Goal: Task Accomplishment & Management: Manage account settings

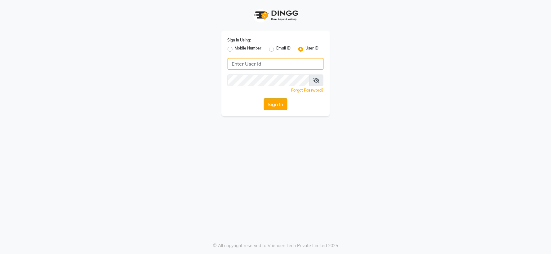
type input "[PERSON_NAME]@123"
click at [270, 101] on button "Sign In" at bounding box center [276, 105] width 24 height 12
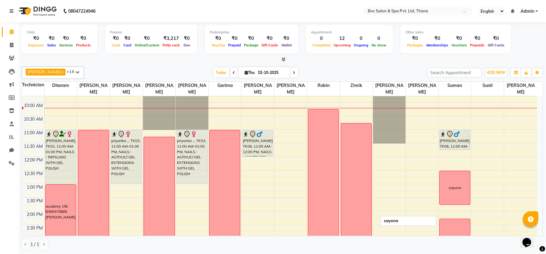
scroll to position [48, 0]
click at [290, 69] on span at bounding box center [293, 73] width 7 height 10
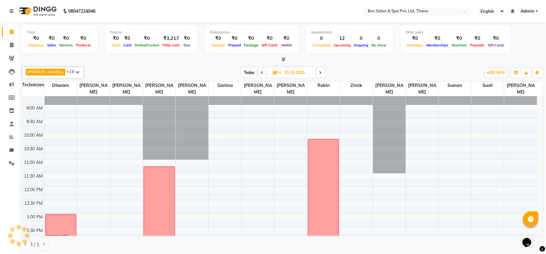
scroll to position [23, 0]
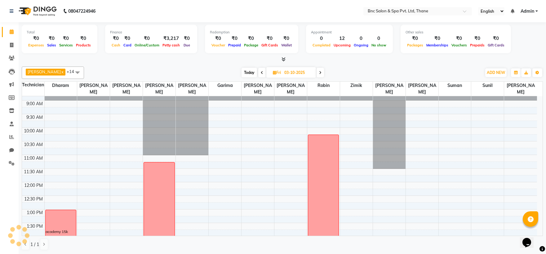
click at [241, 71] on span "Today" at bounding box center [248, 73] width 15 height 10
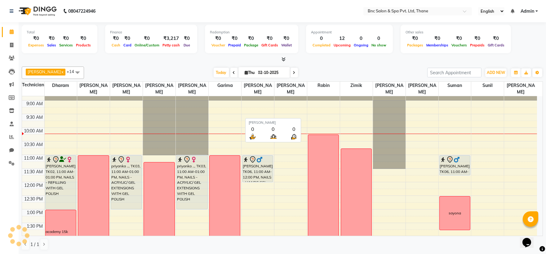
scroll to position [55, 0]
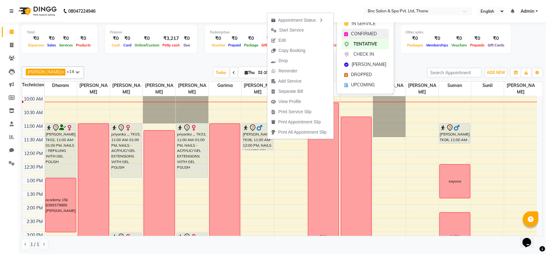
click at [350, 33] on div "CONFIRMED" at bounding box center [364, 34] width 47 height 10
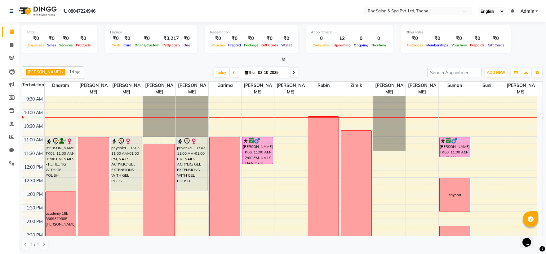
scroll to position [0, 0]
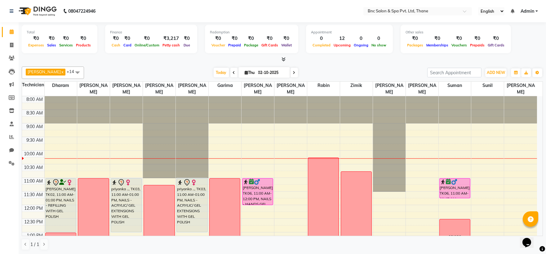
click at [290, 70] on span at bounding box center [293, 73] width 7 height 10
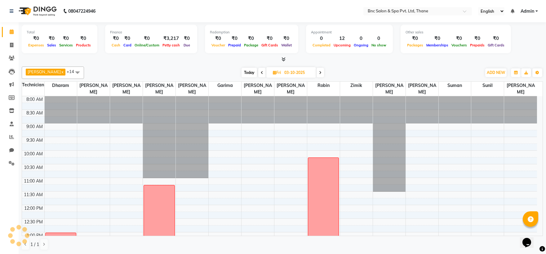
scroll to position [55, 0]
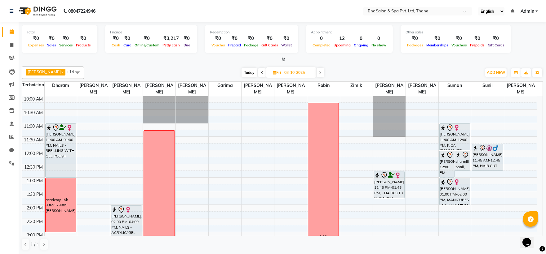
click at [258, 76] on span at bounding box center [261, 73] width 7 height 10
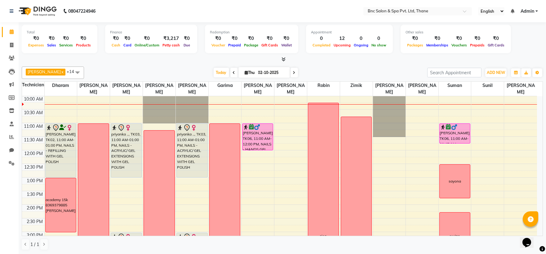
click at [290, 73] on span at bounding box center [293, 73] width 7 height 10
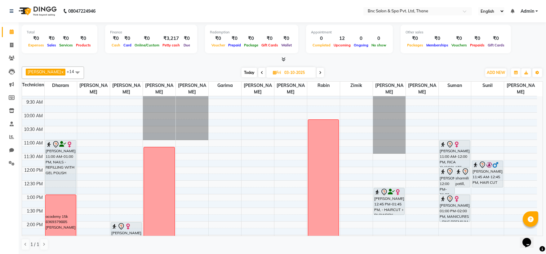
scroll to position [34, 0]
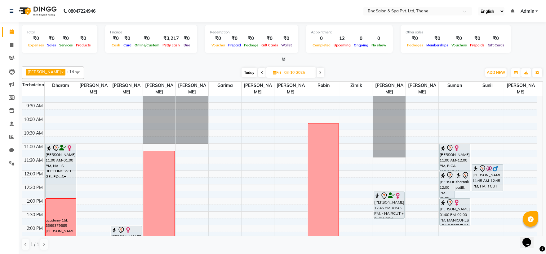
click at [242, 72] on span "Today" at bounding box center [248, 73] width 15 height 10
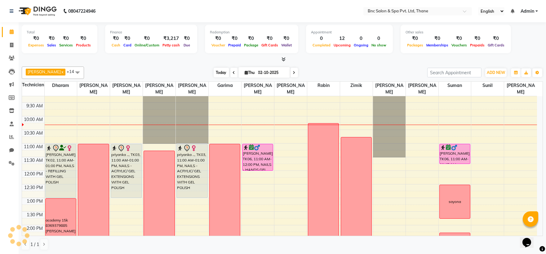
scroll to position [55, 0]
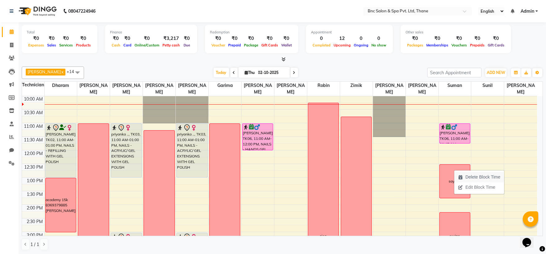
drag, startPoint x: 462, startPoint y: 177, endPoint x: 479, endPoint y: 178, distance: 17.1
drag, startPoint x: 479, startPoint y: 178, endPoint x: 441, endPoint y: 186, distance: 38.6
click at [441, 186] on div "sayona" at bounding box center [454, 181] width 30 height 33
drag, startPoint x: 470, startPoint y: 184, endPoint x: 477, endPoint y: 184, distance: 6.8
click at [477, 184] on span "Delete Block Time" at bounding box center [490, 185] width 35 height 7
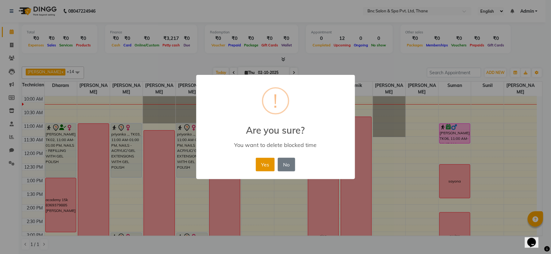
click at [261, 161] on button "Yes" at bounding box center [265, 165] width 19 height 14
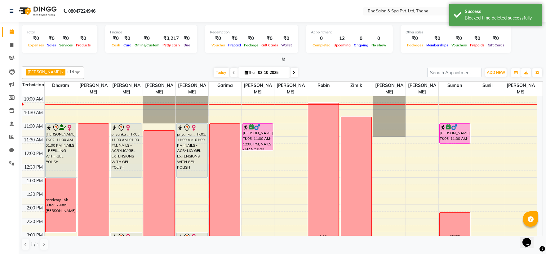
click at [290, 72] on span at bounding box center [293, 73] width 7 height 10
type input "03-10-2025"
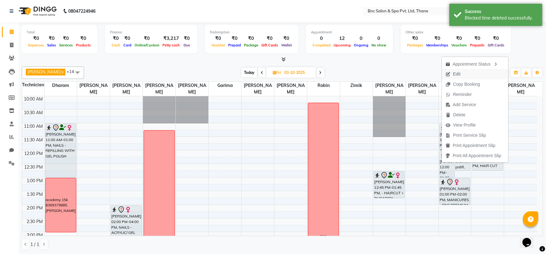
click at [462, 72] on span "Edit" at bounding box center [452, 74] width 22 height 10
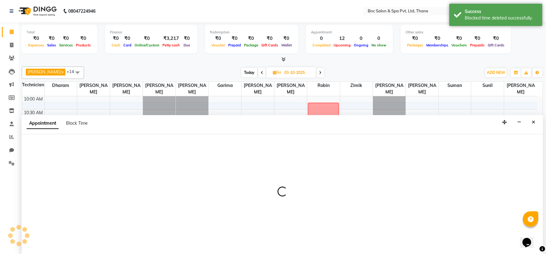
scroll to position [0, 0]
select select "tentative"
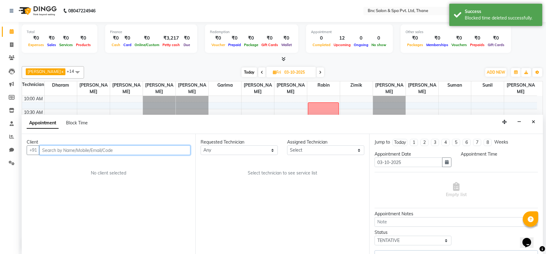
select select "720"
select select "71922"
select select "3979"
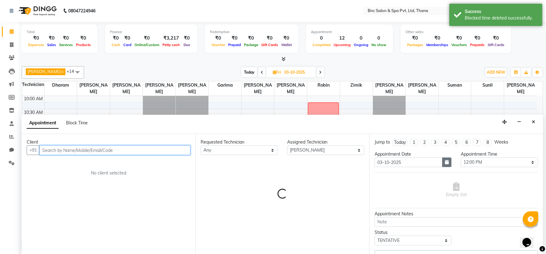
select select "3979"
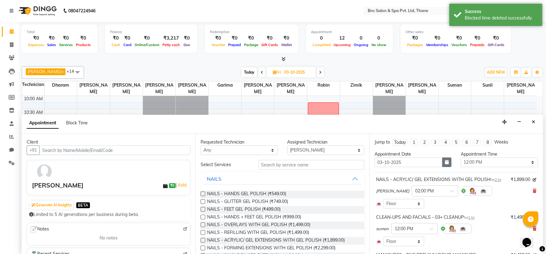
click at [445, 163] on icon "button" at bounding box center [447, 162] width 4 height 4
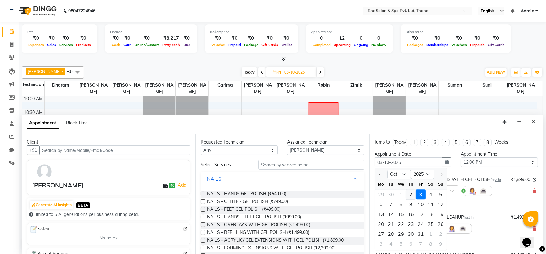
click at [410, 192] on div "2" at bounding box center [411, 195] width 10 height 10
type input "02-10-2025"
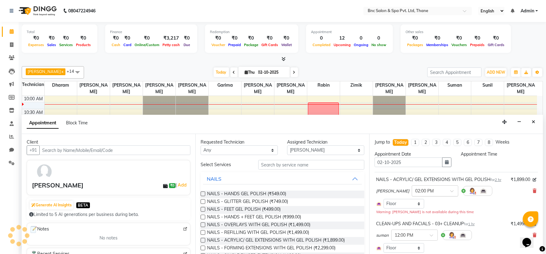
select select "720"
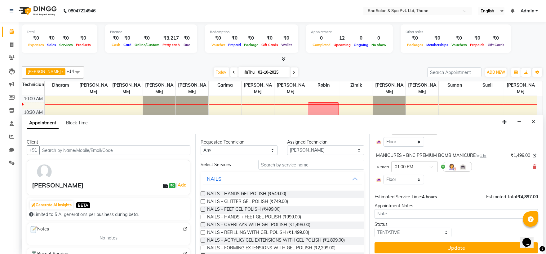
scroll to position [110, 0]
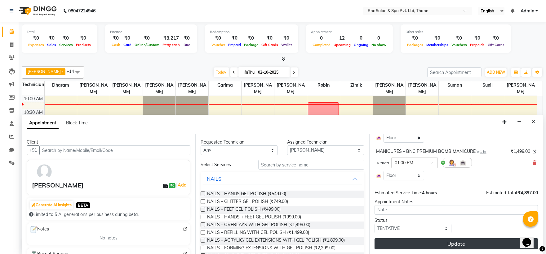
click at [429, 239] on button "Update" at bounding box center [455, 244] width 163 height 11
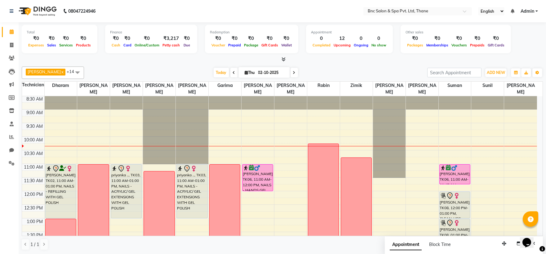
scroll to position [14, 0]
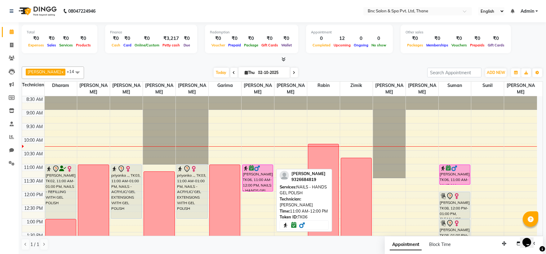
click at [254, 179] on div "[PERSON_NAME], TK06, 11:00 AM-12:00 PM, NAILS - HANDS GEL POLISH" at bounding box center [257, 178] width 30 height 26
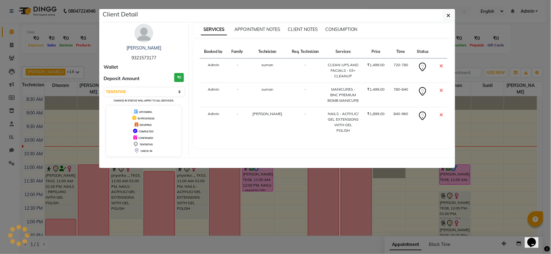
select select "6"
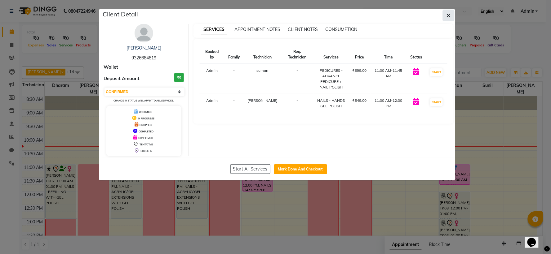
click at [445, 16] on button "button" at bounding box center [448, 16] width 12 height 12
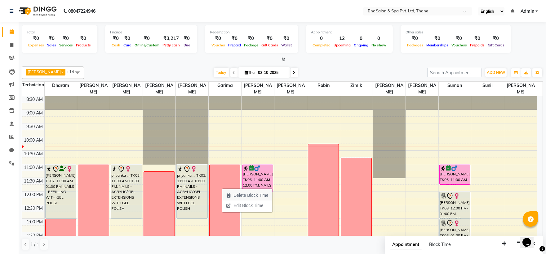
click at [232, 194] on span "Delete Block Time" at bounding box center [247, 196] width 50 height 10
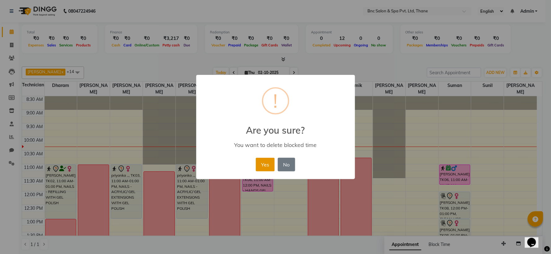
click at [259, 166] on button "Yes" at bounding box center [265, 165] width 19 height 14
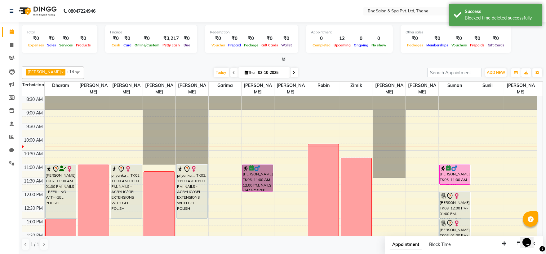
drag, startPoint x: 259, startPoint y: 166, endPoint x: 207, endPoint y: 168, distance: 52.4
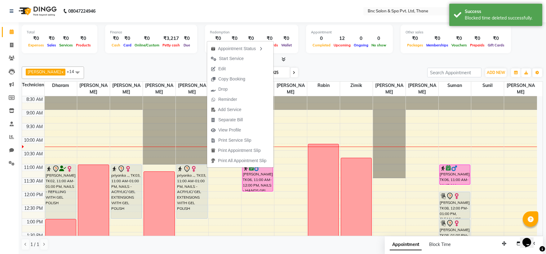
click at [305, 64] on div "[PERSON_NAME] [PERSON_NAME] x [PERSON_NAME] x [PERSON_NAME] x [PERSON_NAME] x […" at bounding box center [282, 158] width 521 height 189
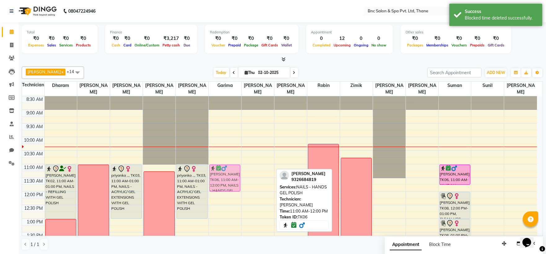
drag, startPoint x: 246, startPoint y: 174, endPoint x: 216, endPoint y: 175, distance: 30.1
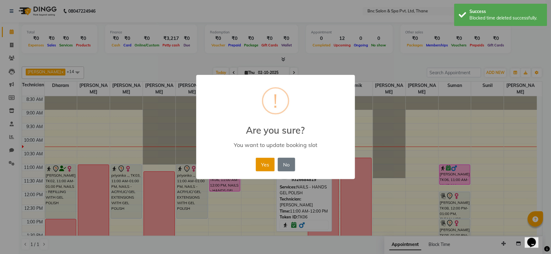
click at [261, 165] on button "Yes" at bounding box center [265, 165] width 19 height 14
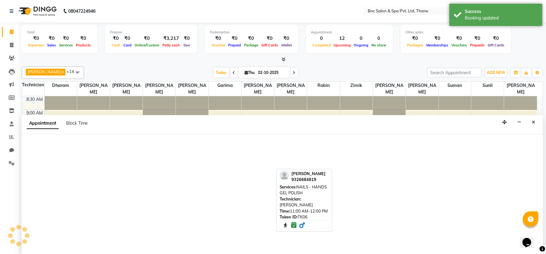
select select "71926"
select select "tentative"
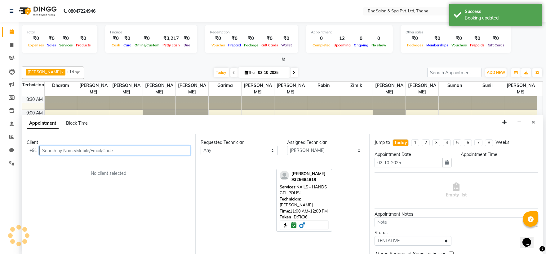
select select "660"
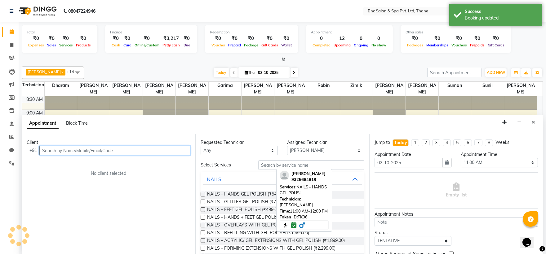
scroll to position [0, 0]
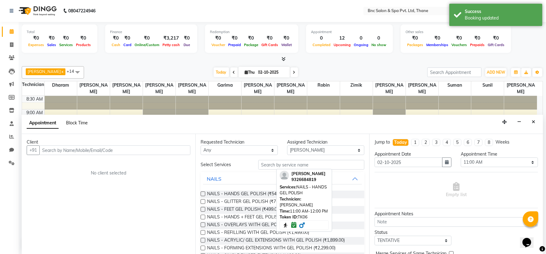
click at [81, 124] on span "Block Time" at bounding box center [77, 123] width 22 height 6
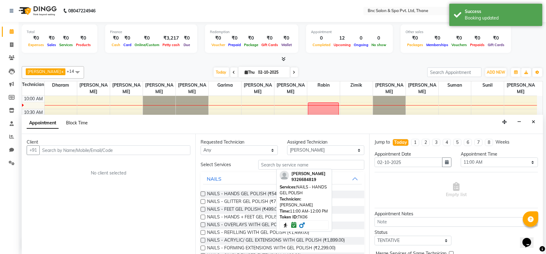
select select "71926"
select select "660"
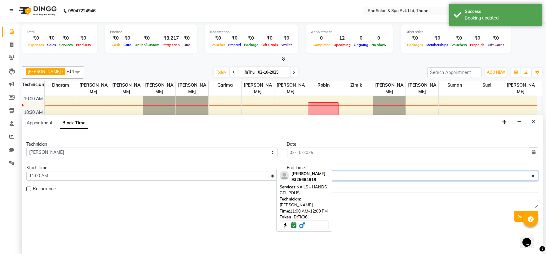
click at [343, 175] on select "Select 09:00 AM 09:15 AM 09:30 AM 09:45 AM 10:00 AM 10:15 AM 10:30 AM 10:45 AM …" at bounding box center [412, 176] width 251 height 10
select select "1200"
click at [287, 171] on select "Select 09:00 AM 09:15 AM 09:30 AM 09:45 AM 10:00 AM 10:15 AM 10:30 AM 10:45 AM …" at bounding box center [412, 176] width 251 height 10
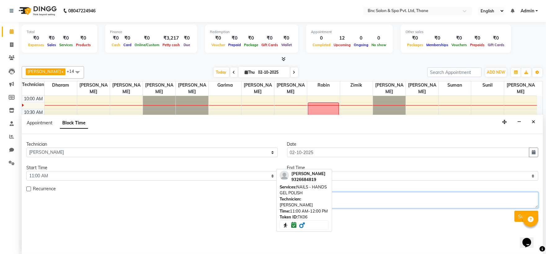
click at [336, 199] on textarea at bounding box center [412, 200] width 251 height 16
click at [437, 174] on select "Select 09:00 AM 09:15 AM 09:30 AM 09:45 AM 10:00 AM 10:15 AM 10:30 AM 10:45 AM …" at bounding box center [412, 176] width 251 height 10
click at [431, 177] on select "Select 09:00 AM 09:15 AM 09:30 AM 09:45 AM 10:00 AM 10:15 AM 10:30 AM 10:45 AM …" at bounding box center [412, 176] width 251 height 10
click at [431, 199] on textarea at bounding box center [412, 200] width 251 height 16
type textarea "block"
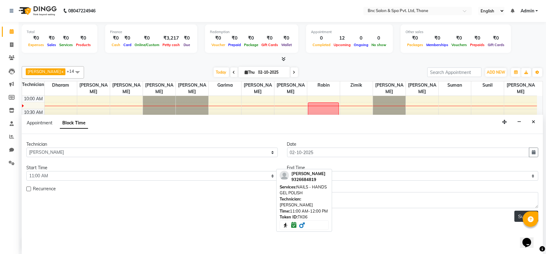
click at [517, 217] on button "Submit" at bounding box center [526, 216] width 24 height 11
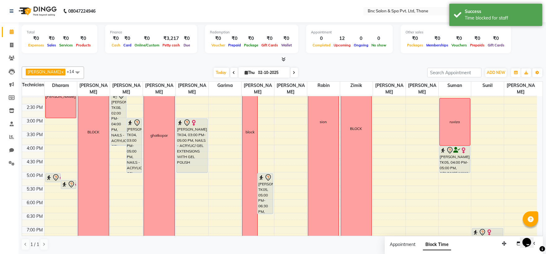
scroll to position [169, 0]
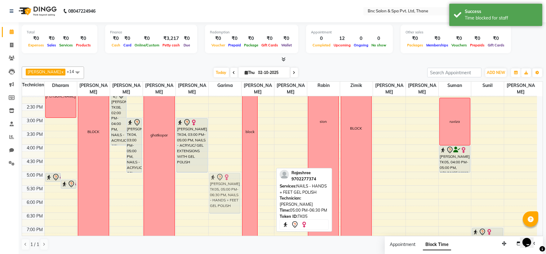
drag, startPoint x: 262, startPoint y: 191, endPoint x: 232, endPoint y: 191, distance: 30.4
click at [232, 191] on tr "DEEP, TK01, 05:00 PM-05:20 PM, NAILS - SINGLE FINGER EXTENSION DEEP, TK01, 05:1…" at bounding box center [279, 104] width 515 height 354
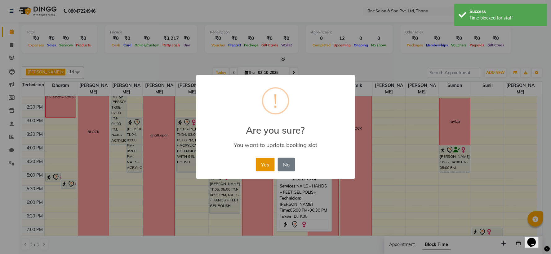
click at [261, 166] on button "Yes" at bounding box center [265, 165] width 19 height 14
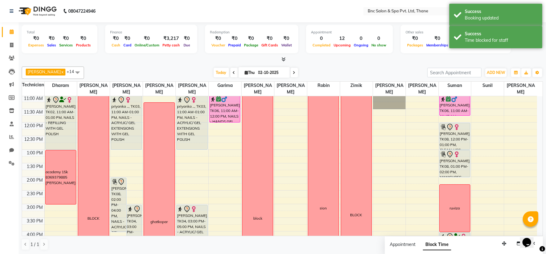
scroll to position [82, 0]
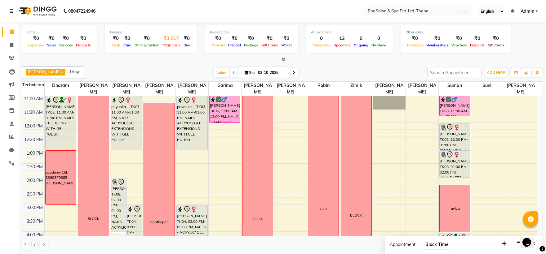
click at [164, 37] on div "₹3,217" at bounding box center [171, 38] width 20 height 7
select select "7036"
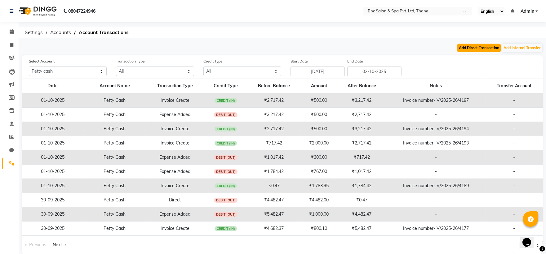
click at [463, 47] on button "Add Direct Transaction" at bounding box center [478, 48] width 43 height 9
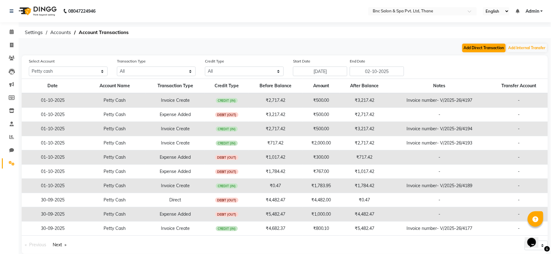
select select "direct"
select select "7036"
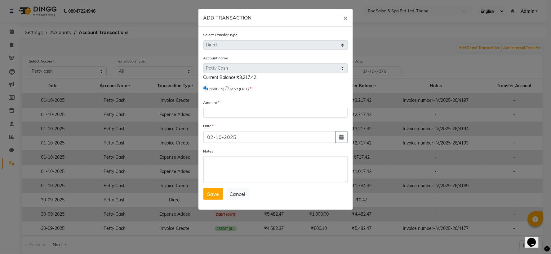
click at [229, 89] on input "radio" at bounding box center [227, 88] width 4 height 4
radio input "true"
click at [226, 112] on input "number" at bounding box center [275, 113] width 144 height 10
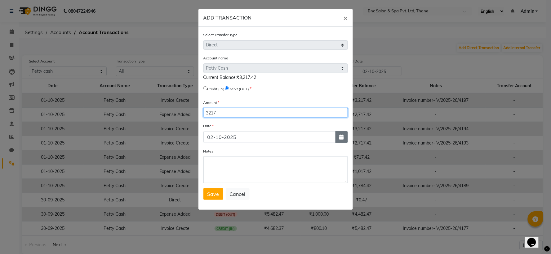
type input "3217"
click at [339, 136] on icon "button" at bounding box center [341, 137] width 4 height 5
select select "10"
select select "2025"
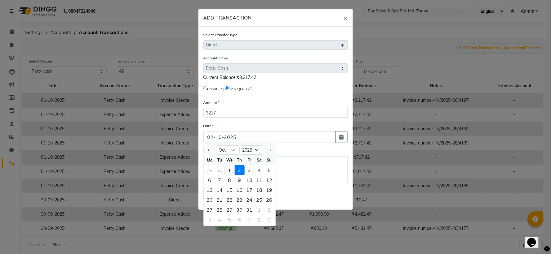
click at [229, 168] on div "1" at bounding box center [230, 170] width 10 height 10
type input "01-10-2025"
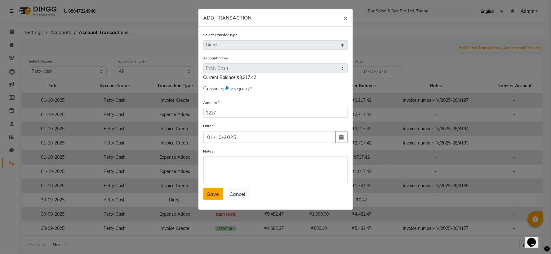
click at [212, 195] on span "Save" at bounding box center [213, 194] width 12 height 6
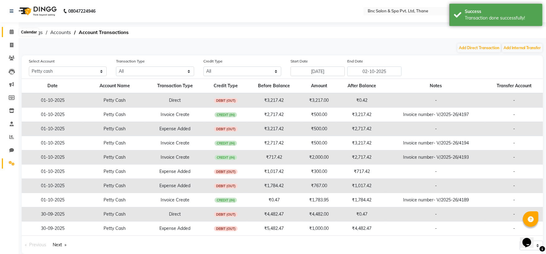
click at [10, 32] on icon at bounding box center [12, 31] width 4 height 5
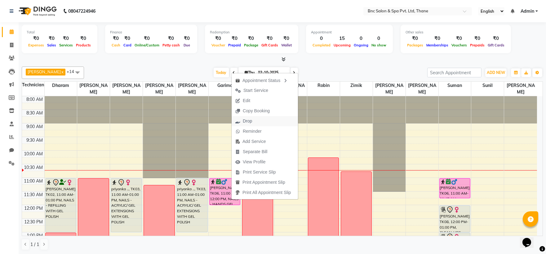
click at [263, 118] on button "Drop" at bounding box center [264, 121] width 66 height 10
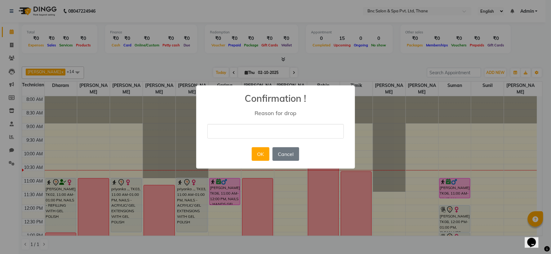
click at [277, 129] on input "text" at bounding box center [275, 131] width 136 height 15
type input "rescheduling"
click at [256, 157] on button "OK" at bounding box center [261, 154] width 18 height 14
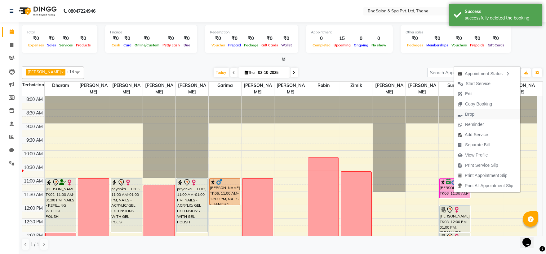
click at [478, 115] on button "Drop" at bounding box center [487, 114] width 66 height 10
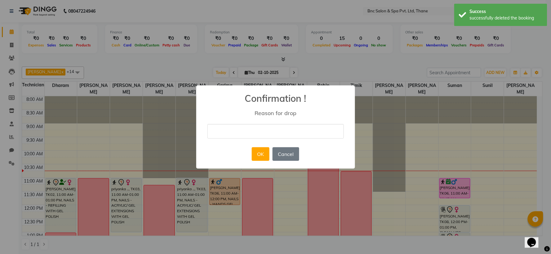
click at [296, 134] on input "text" at bounding box center [275, 131] width 136 height 15
type input "rescheduling"
click at [264, 151] on button "OK" at bounding box center [261, 154] width 18 height 14
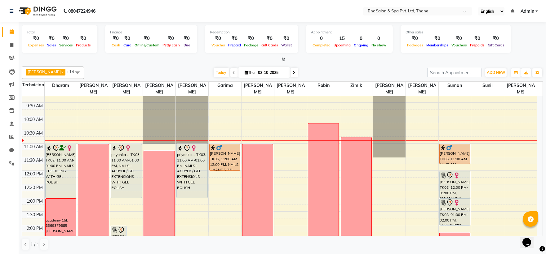
scroll to position [44, 0]
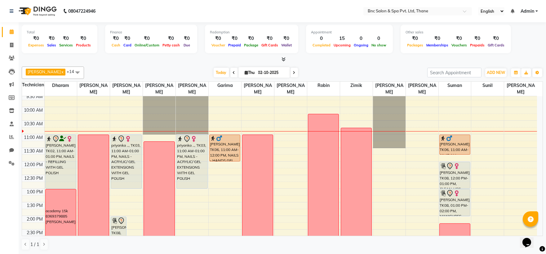
click at [284, 145] on div "8:00 AM 8:30 AM 9:00 AM 9:30 AM 10:00 AM 10:30 AM 11:00 AM 11:30 AM 12:00 PM 12…" at bounding box center [279, 230] width 515 height 354
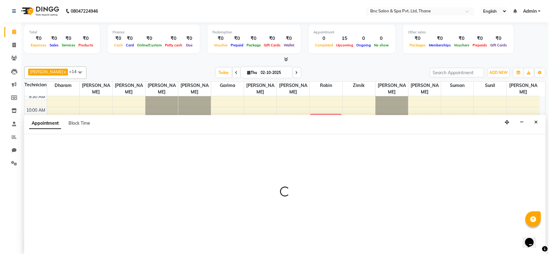
scroll to position [0, 0]
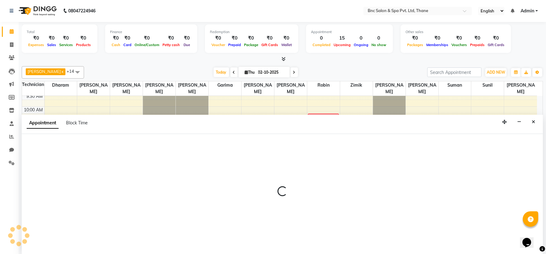
select select "89483"
select select "675"
select select "tentative"
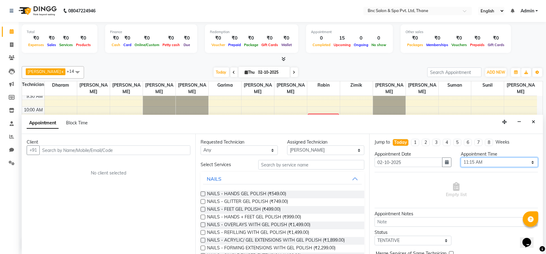
click at [470, 163] on select "Select 09:00 AM 09:15 AM 09:30 AM 09:45 AM 10:00 AM 10:15 AM 10:30 AM 10:45 AM …" at bounding box center [498, 163] width 77 height 10
select select "720"
click at [460, 158] on select "Select 09:00 AM 09:15 AM 09:30 AM 09:45 AM 10:00 AM 10:15 AM 10:30 AM 10:45 AM …" at bounding box center [498, 163] width 77 height 10
click at [274, 241] on span "NAILS - ACRYLIC/ GEL EXTENSIONS WITH GEL POLISH (₹1,899.00)" at bounding box center [276, 241] width 138 height 8
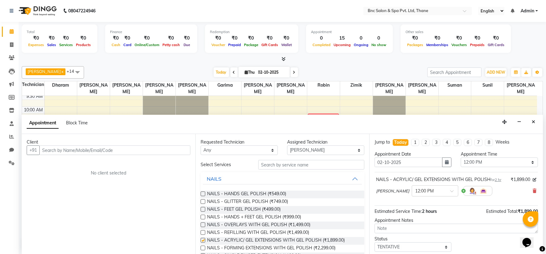
checkbox input "false"
click at [116, 149] on input "text" at bounding box center [114, 151] width 151 height 10
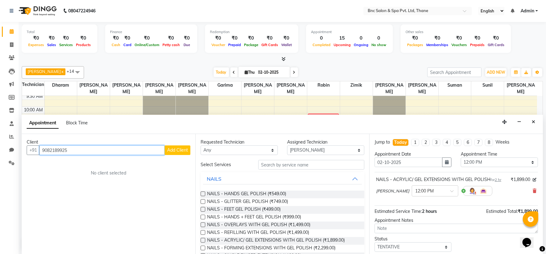
type input "9082189925"
click at [169, 151] on span "Add Client" at bounding box center [177, 150] width 21 height 6
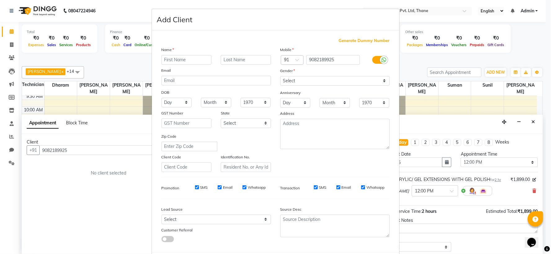
click at [190, 57] on input "text" at bounding box center [186, 60] width 50 height 10
type input "kashvi"
click at [332, 82] on select "Select [DEMOGRAPHIC_DATA] [DEMOGRAPHIC_DATA] Other Prefer Not To Say" at bounding box center [334, 81] width 109 height 10
select select "[DEMOGRAPHIC_DATA]"
click at [280, 76] on select "Select [DEMOGRAPHIC_DATA] [DEMOGRAPHIC_DATA] Other Prefer Not To Say" at bounding box center [334, 81] width 109 height 10
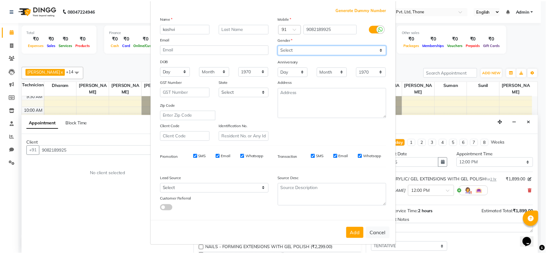
scroll to position [32, 0]
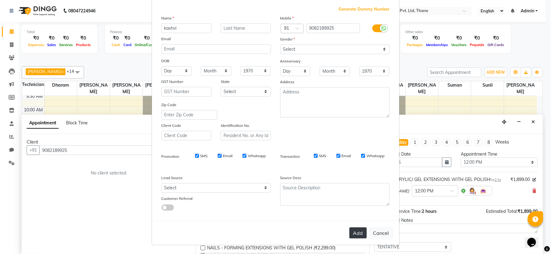
click at [357, 235] on button "Add" at bounding box center [357, 233] width 17 height 11
select select
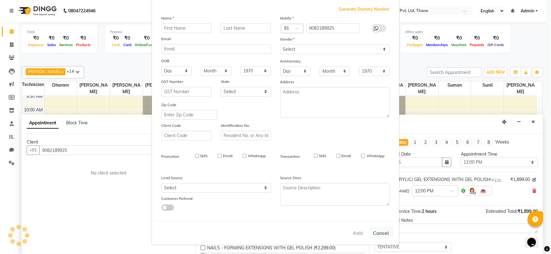
select select
checkbox input "false"
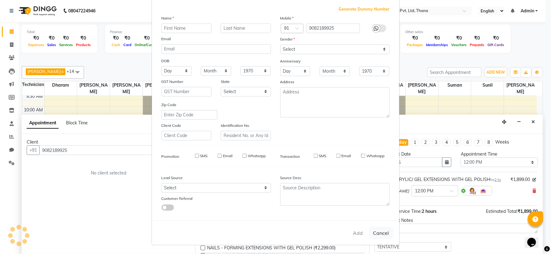
checkbox input "false"
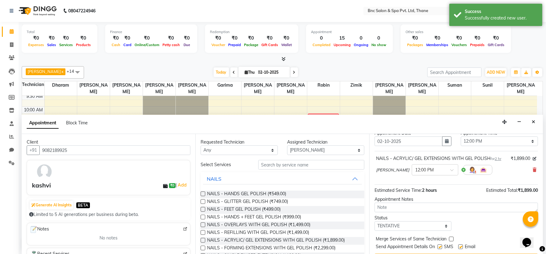
scroll to position [37, 0]
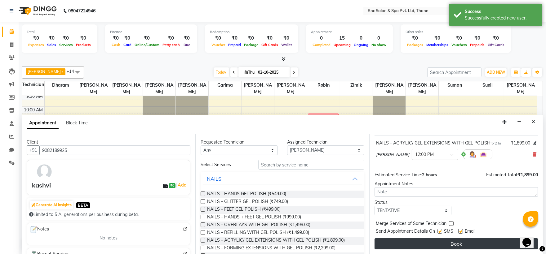
click at [441, 243] on button "Book" at bounding box center [455, 244] width 163 height 11
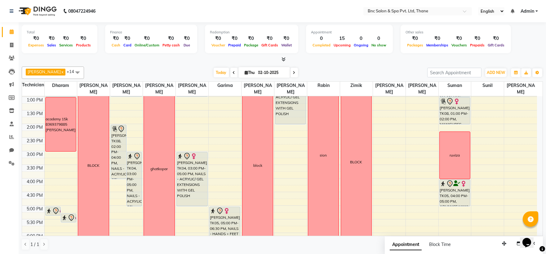
scroll to position [140, 0]
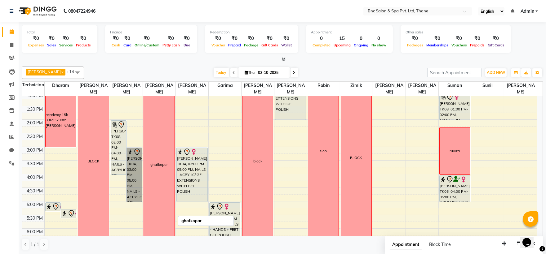
drag, startPoint x: 136, startPoint y: 185, endPoint x: 167, endPoint y: 177, distance: 31.3
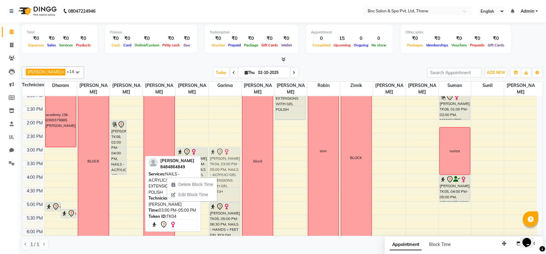
drag, startPoint x: 133, startPoint y: 176, endPoint x: 223, endPoint y: 182, distance: 90.7
click at [223, 182] on tr "DEEP, TK01, 05:00 PM-05:20 PM, NAILS - SINGLE FINGER EXTENSION DEEP, TK01, 05:1…" at bounding box center [279, 133] width 515 height 354
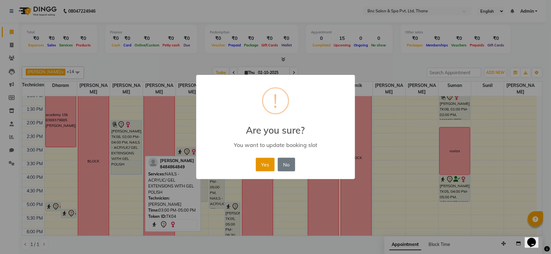
click at [266, 160] on button "Yes" at bounding box center [265, 165] width 19 height 14
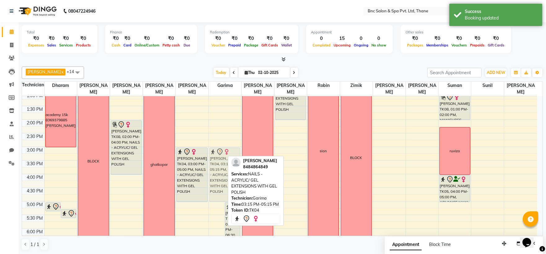
click at [218, 172] on div "[PERSON_NAME], TK04, 03:15 PM-05:15 PM, NAILS - ACRYLIC/ GEL EXTENSIONS WITH GE…" at bounding box center [224, 133] width 33 height 354
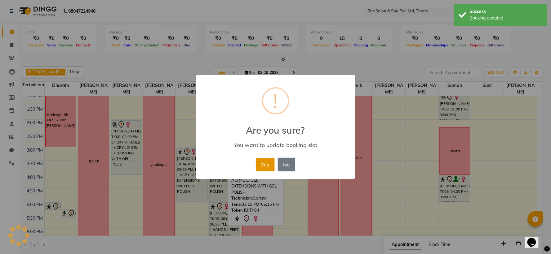
click at [260, 166] on button "Yes" at bounding box center [265, 165] width 19 height 14
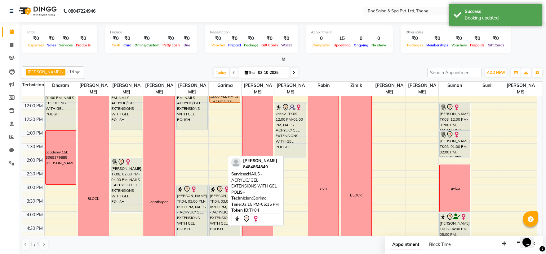
scroll to position [99, 0]
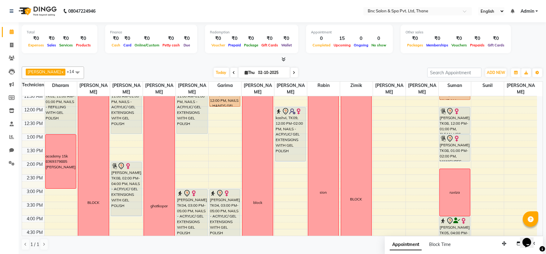
click at [49, 190] on div "8:00 AM 8:30 AM 9:00 AM 9:30 AM 10:00 AM 10:30 AM 11:00 AM 11:30 AM 12:00 PM 12…" at bounding box center [279, 175] width 515 height 354
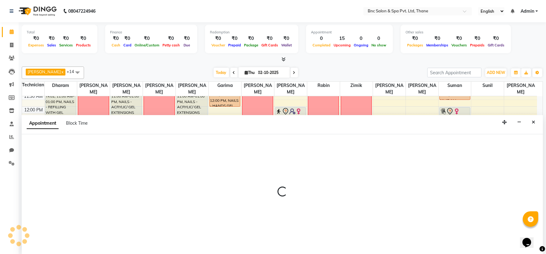
select select "71874"
select select "900"
select select "tentative"
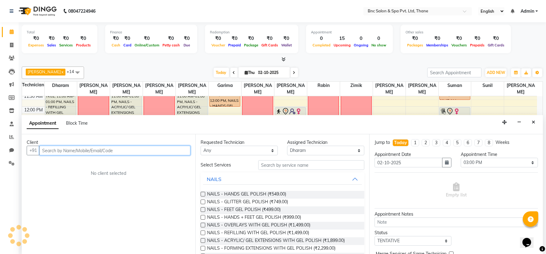
scroll to position [0, 0]
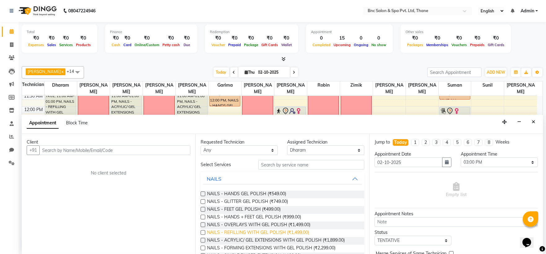
click at [239, 231] on span "NAILS - REFILLING WITH GEL POLISH (₹1,499.00)" at bounding box center [258, 234] width 102 height 8
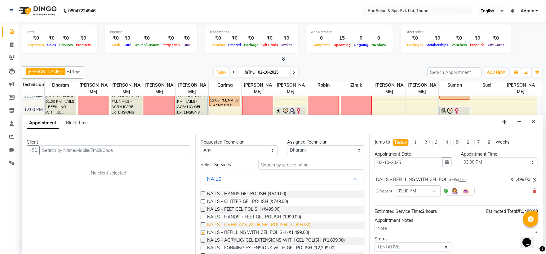
checkbox input "false"
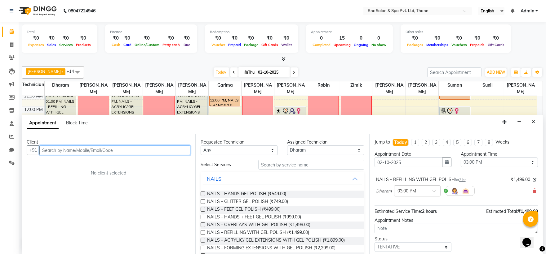
click at [133, 146] on input "text" at bounding box center [114, 151] width 151 height 10
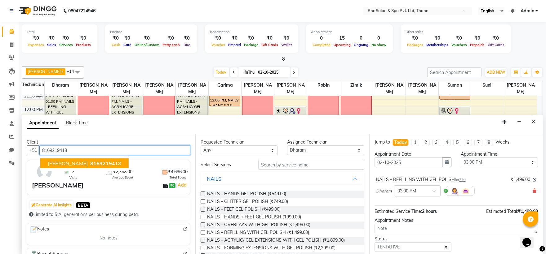
click at [112, 162] on ngb-highlight "816921941 8" at bounding box center [105, 163] width 32 height 6
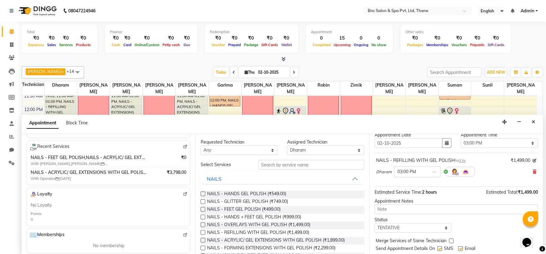
scroll to position [37, 0]
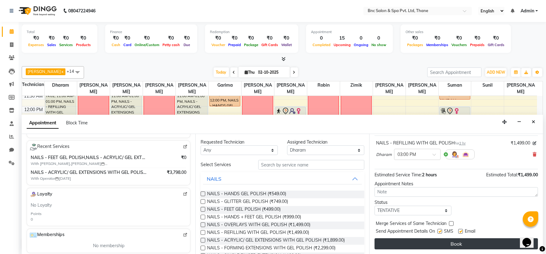
type input "8169219418"
click at [465, 243] on button "Book" at bounding box center [455, 244] width 163 height 11
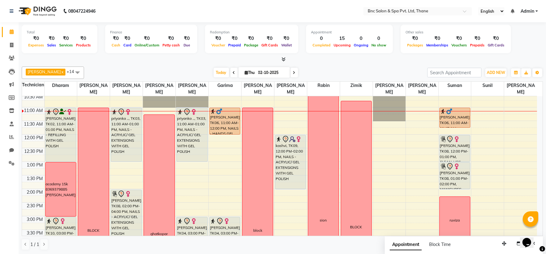
scroll to position [71, 0]
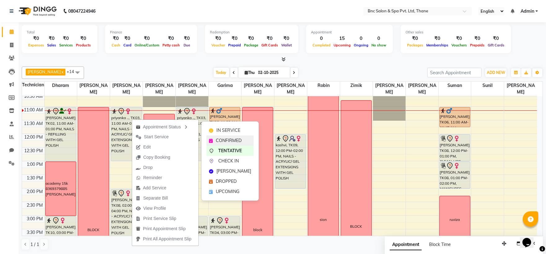
click at [233, 139] on span "CONFIRMED" at bounding box center [229, 141] width 26 height 7
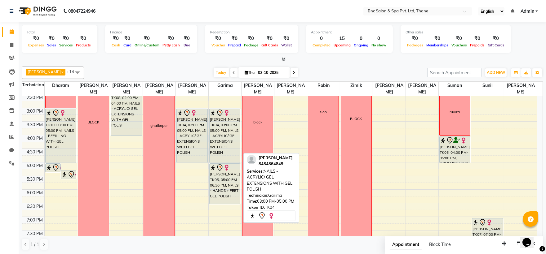
scroll to position [179, 0]
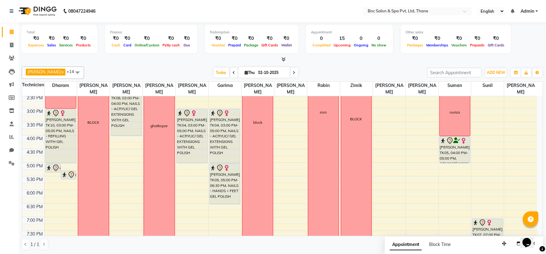
click at [124, 166] on div "8:00 AM 8:30 AM 9:00 AM 9:30 AM 10:00 AM 10:30 AM 11:00 AM 11:30 AM 12:00 PM 12…" at bounding box center [279, 95] width 515 height 354
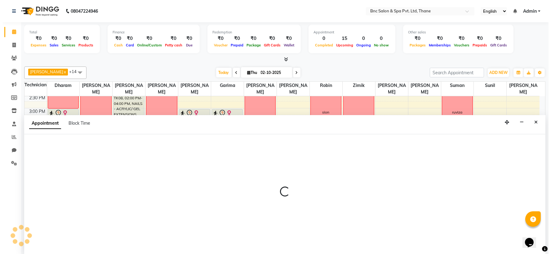
scroll to position [0, 0]
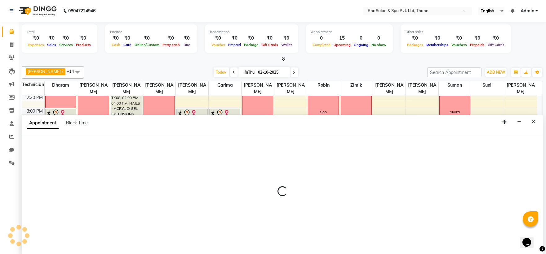
select select "71922"
select select "1020"
select select "tentative"
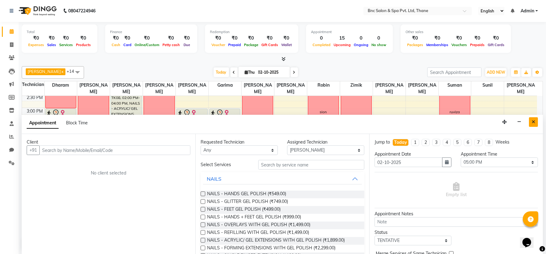
click at [530, 121] on button "Close" at bounding box center [533, 122] width 9 height 10
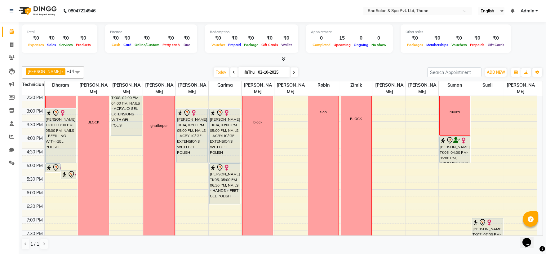
click at [277, 111] on div "8:00 AM 8:30 AM 9:00 AM 9:30 AM 10:00 AM 10:30 AM 11:00 AM 11:30 AM 12:00 PM 12…" at bounding box center [279, 94] width 515 height 354
select select "89483"
select select "tentative"
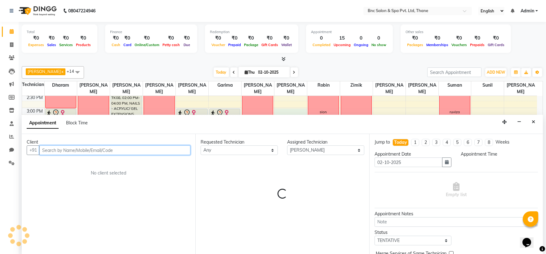
select select "900"
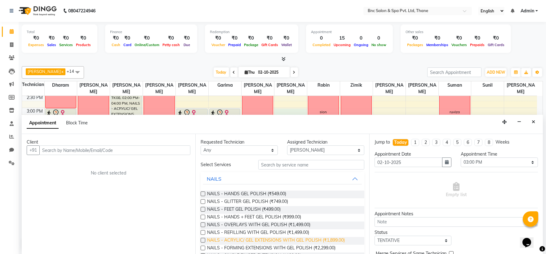
click at [262, 240] on span "NAILS - ACRYLIC/ GEL EXTENSIONS WITH GEL POLISH (₹1,899.00)" at bounding box center [276, 241] width 138 height 8
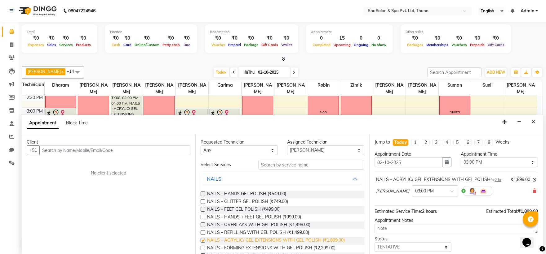
checkbox input "false"
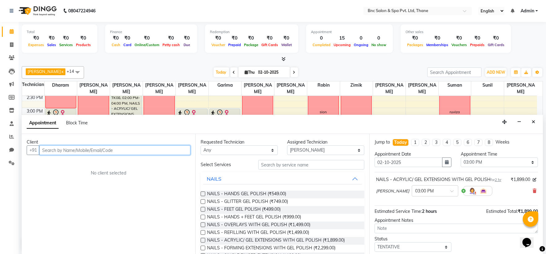
click at [92, 147] on input "text" at bounding box center [114, 151] width 151 height 10
type input "9324842590"
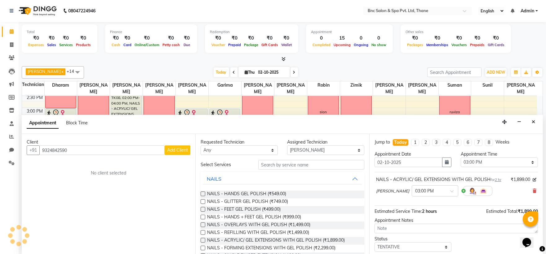
click at [182, 150] on span "Add Client" at bounding box center [177, 150] width 21 height 6
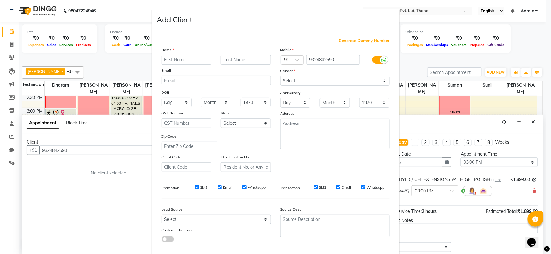
click at [193, 55] on input "text" at bounding box center [186, 60] width 50 height 10
type input "arine"
click at [307, 80] on select "Select [DEMOGRAPHIC_DATA] [DEMOGRAPHIC_DATA] Other Prefer Not To Say" at bounding box center [334, 81] width 109 height 10
select select "[DEMOGRAPHIC_DATA]"
click at [280, 76] on select "Select [DEMOGRAPHIC_DATA] [DEMOGRAPHIC_DATA] Other Prefer Not To Say" at bounding box center [334, 81] width 109 height 10
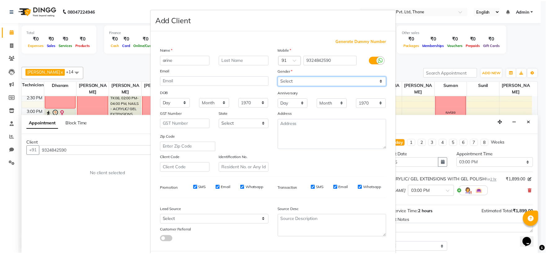
scroll to position [32, 0]
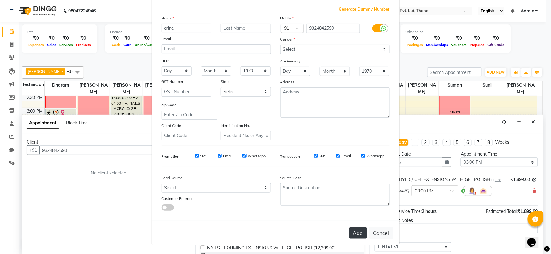
click at [355, 236] on button "Add" at bounding box center [357, 233] width 17 height 11
click at [355, 236] on div "Add Cancel" at bounding box center [275, 233] width 247 height 24
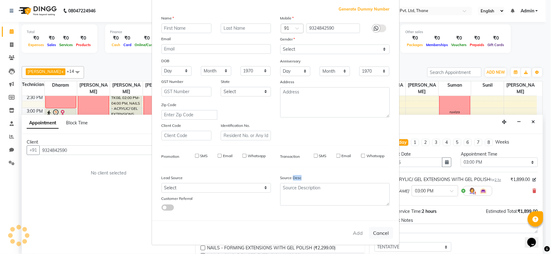
select select
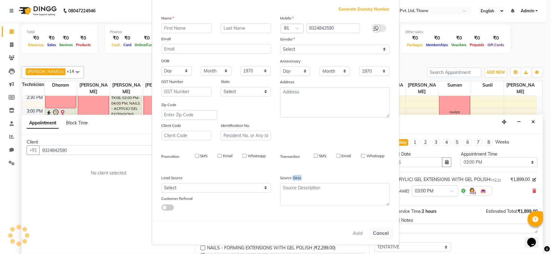
select select
checkbox input "false"
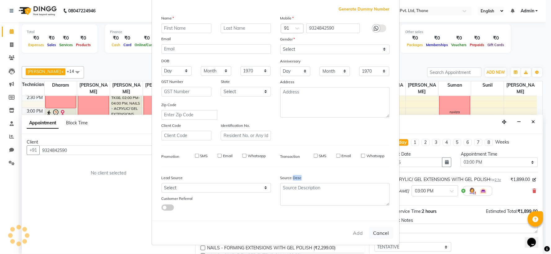
checkbox input "false"
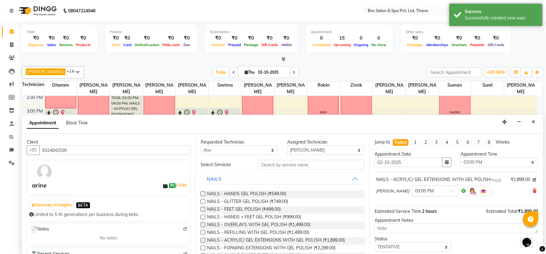
scroll to position [37, 0]
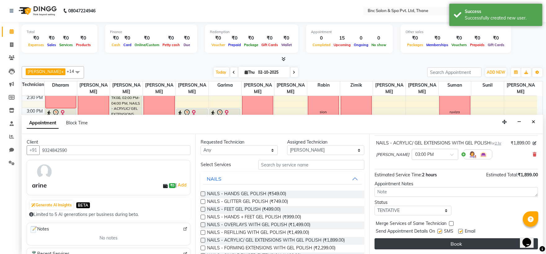
click at [405, 240] on button "Book" at bounding box center [455, 244] width 163 height 11
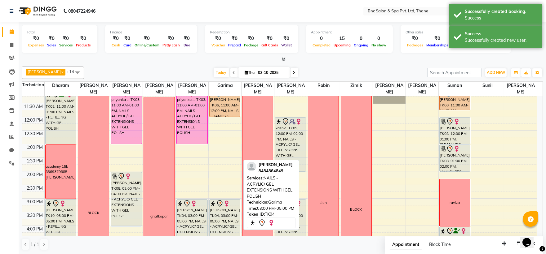
scroll to position [76, 0]
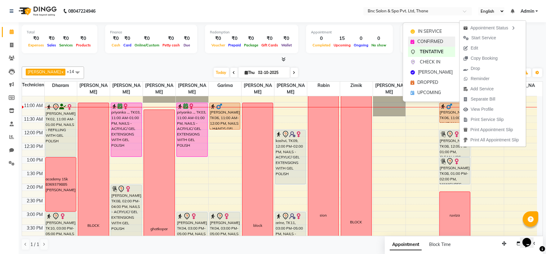
click at [441, 45] on div "CONFIRMED" at bounding box center [431, 42] width 47 height 10
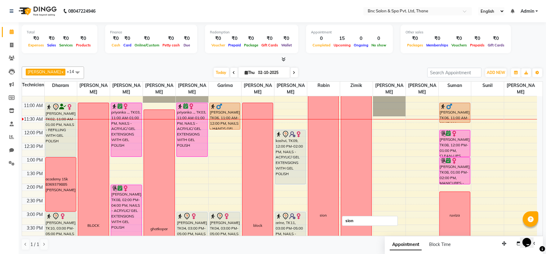
click at [323, 150] on div "sion" at bounding box center [323, 215] width 30 height 266
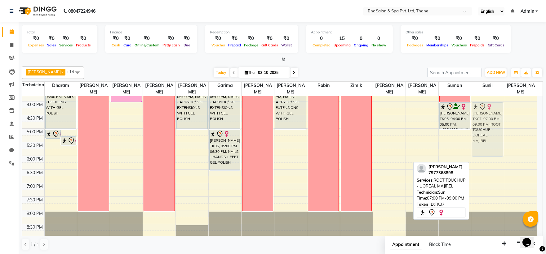
scroll to position [213, 0]
drag, startPoint x: 489, startPoint y: 193, endPoint x: 503, endPoint y: 111, distance: 83.5
click at [503, 111] on div "[PERSON_NAME], TK07, 07:00 PM-09:00 PM, ROOT TOUCHUP - L'OREAL MAJIREL [PERSON_…" at bounding box center [487, 61] width 33 height 354
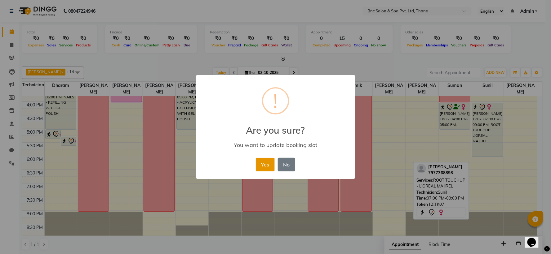
click at [264, 169] on button "Yes" at bounding box center [265, 165] width 19 height 14
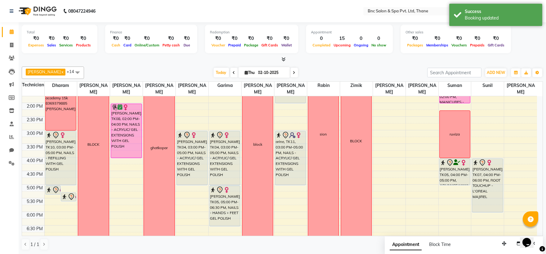
scroll to position [116, 0]
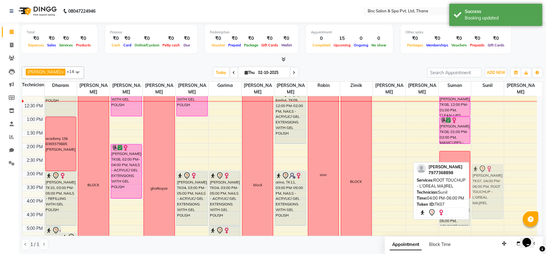
drag, startPoint x: 484, startPoint y: 218, endPoint x: 474, endPoint y: 183, distance: 36.4
click at [474, 183] on div "[PERSON_NAME], TK07, 04:00 PM-06:00 PM, ROOT TOUCHUP - L'OREAL MAJIREL [PERSON_…" at bounding box center [487, 157] width 33 height 354
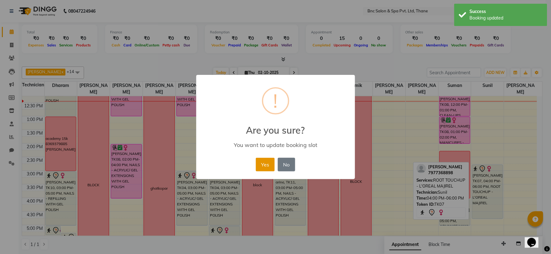
click at [259, 164] on button "Yes" at bounding box center [265, 165] width 19 height 14
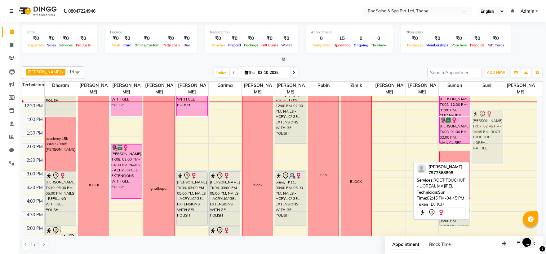
drag, startPoint x: 497, startPoint y: 186, endPoint x: 488, endPoint y: 132, distance: 55.3
click at [488, 132] on div "[PERSON_NAME], TK07, 02:45 PM-04:45 PM, ROOT TOUCHUP - L'OREAL MAJIREL [PERSON_…" at bounding box center [487, 157] width 33 height 354
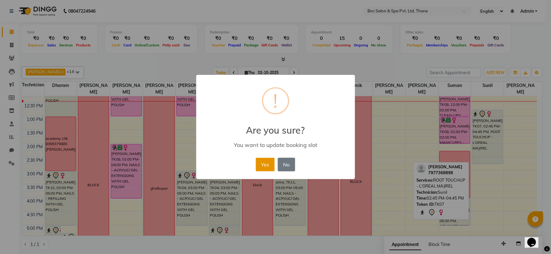
click at [264, 164] on button "Yes" at bounding box center [265, 165] width 19 height 14
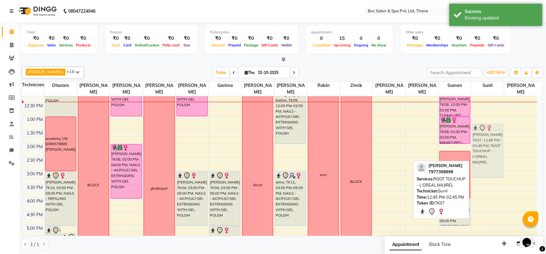
drag, startPoint x: 481, startPoint y: 147, endPoint x: 482, endPoint y: 157, distance: 11.0
click at [482, 157] on div "[PERSON_NAME], TK07, 12:45 PM-02:45 PM, ROOT TOUCHUP - L'OREAL MAJIREL [PERSON_…" at bounding box center [487, 157] width 33 height 354
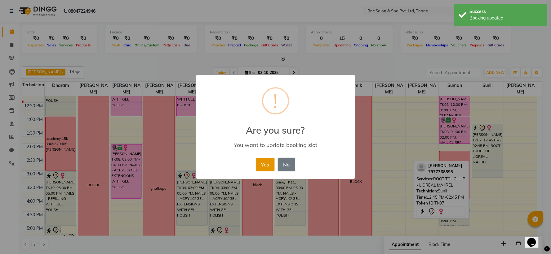
click at [262, 167] on button "Yes" at bounding box center [265, 165] width 19 height 14
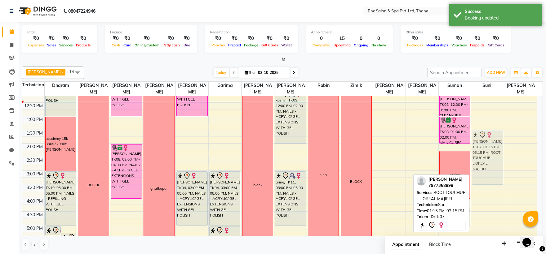
click at [490, 147] on div "[PERSON_NAME], TK07, 01:15 PM-03:15 PM, ROOT TOUCHUP - L'OREAL MAJIREL [PERSON_…" at bounding box center [487, 157] width 33 height 354
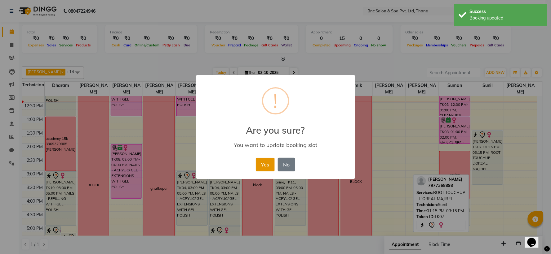
click at [264, 159] on button "Yes" at bounding box center [265, 165] width 19 height 14
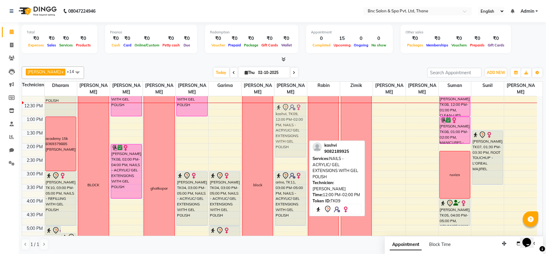
drag, startPoint x: 281, startPoint y: 117, endPoint x: 283, endPoint y: 134, distance: 17.1
click at [283, 134] on div "kashvi, TK09, 12:00 PM-02:00 PM, NAILS - ACRYLIC/ GEL EXTENSIONS WITH GEL POLIS…" at bounding box center [290, 157] width 33 height 354
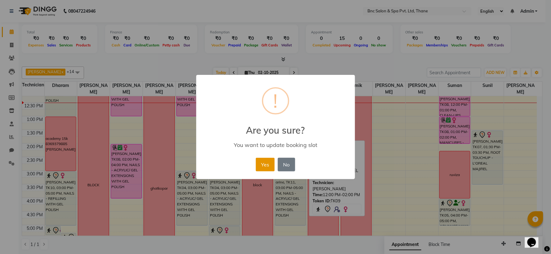
click at [265, 165] on button "Yes" at bounding box center [265, 165] width 19 height 14
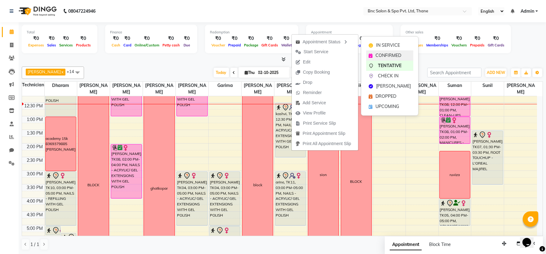
click at [400, 53] on span "CONFIRMED" at bounding box center [388, 55] width 26 height 7
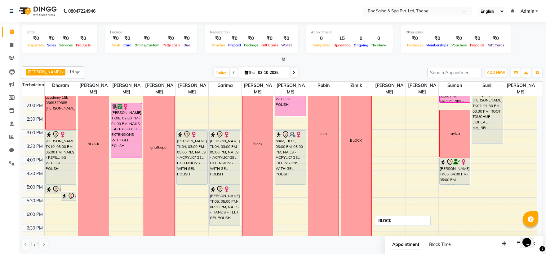
scroll to position [160, 0]
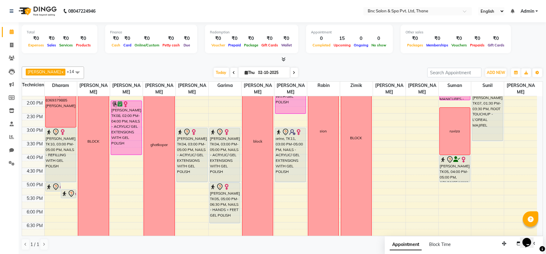
click at [293, 74] on icon at bounding box center [294, 73] width 2 height 4
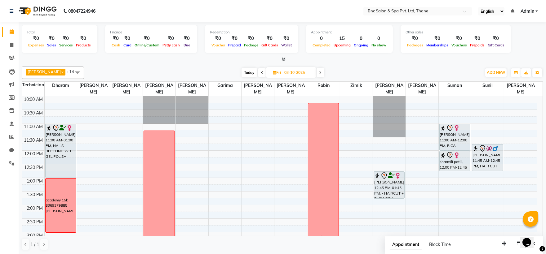
scroll to position [55, 0]
click at [241, 73] on span "Today" at bounding box center [248, 73] width 15 height 10
type input "02-10-2025"
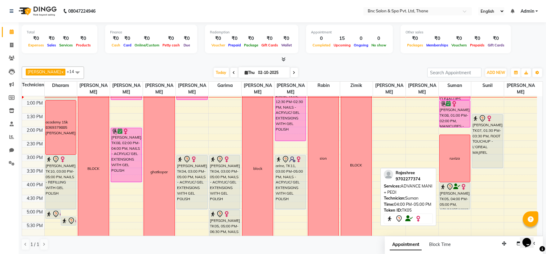
scroll to position [126, 0]
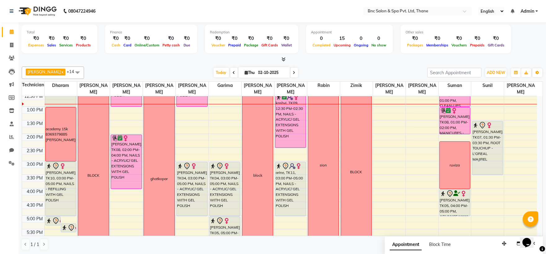
click at [242, 67] on span "[DATE]" at bounding box center [263, 72] width 51 height 11
click at [244, 73] on span "Thu" at bounding box center [249, 72] width 13 height 5
select select "10"
select select "2025"
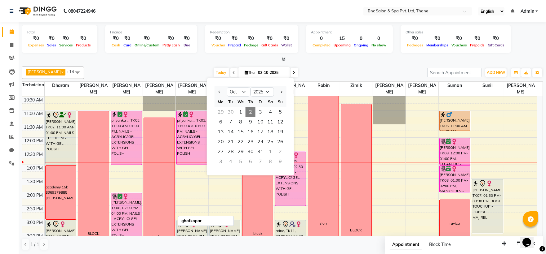
scroll to position [57, 0]
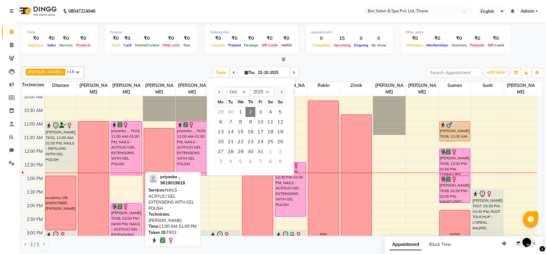
click at [130, 149] on div "priyanka .., TK03, 11:00 AM-01:00 PM, NAILS - ACRYLIC/ GEL EXTENSIONS WITH GEL …" at bounding box center [126, 149] width 30 height 54
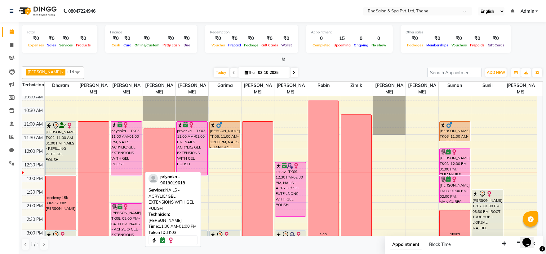
click at [130, 149] on div "priyanka .., TK03, 11:00 AM-01:00 PM, NAILS - ACRYLIC/ GEL EXTENSIONS WITH GEL …" at bounding box center [126, 149] width 30 height 54
select select "6"
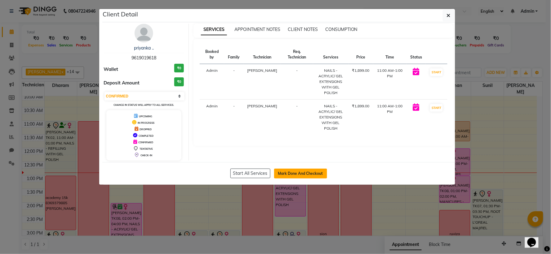
click at [300, 178] on button "Mark Done And Checkout" at bounding box center [300, 174] width 53 height 10
select select "service"
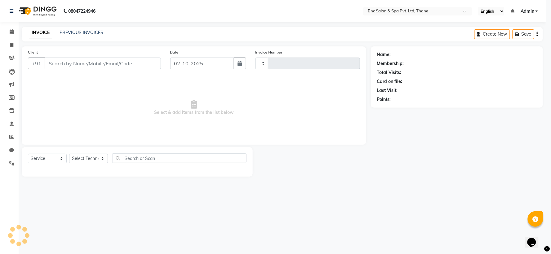
type input "4198"
select select "7892"
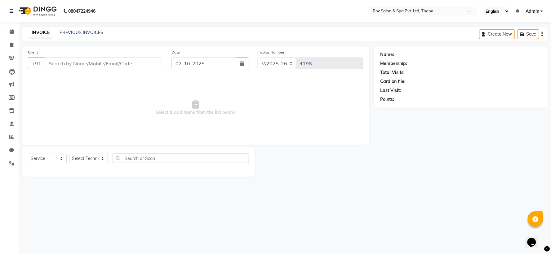
type input "9619019618"
select select "71922"
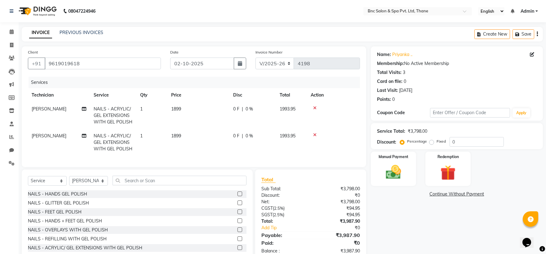
click at [164, 109] on td "1" at bounding box center [151, 115] width 31 height 27
select select "71920"
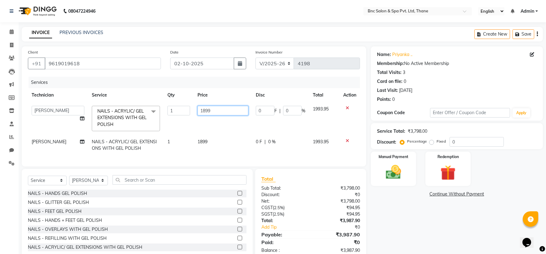
click at [215, 108] on input "1899" at bounding box center [222, 111] width 51 height 10
type input "1"
type input "799"
click at [209, 143] on td "1899" at bounding box center [223, 145] width 59 height 20
select select "71922"
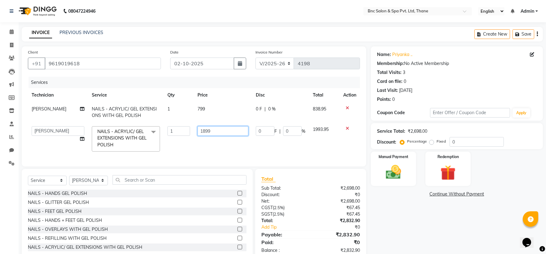
click at [215, 131] on input "1899" at bounding box center [222, 131] width 51 height 10
type input "1"
type input "499"
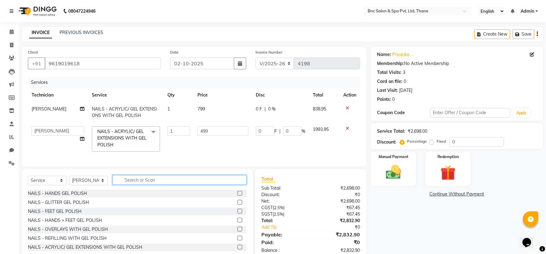
click at [135, 185] on input "text" at bounding box center [179, 180] width 134 height 10
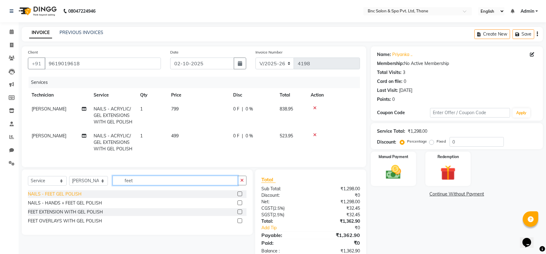
type input "feet"
click at [45, 198] on div "NAILS - FEET GEL POLISH" at bounding box center [55, 194] width 54 height 7
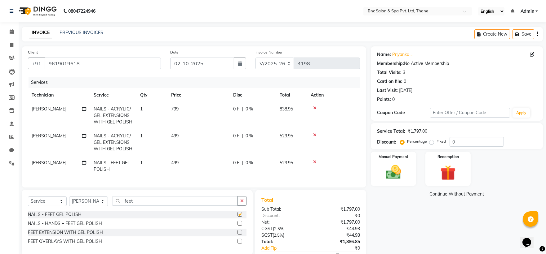
checkbox input "false"
click at [375, 171] on div "Manual Payment" at bounding box center [393, 169] width 47 height 36
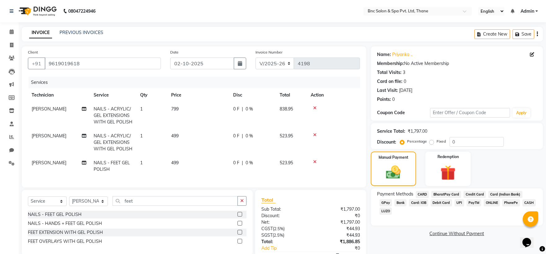
scroll to position [41, 0]
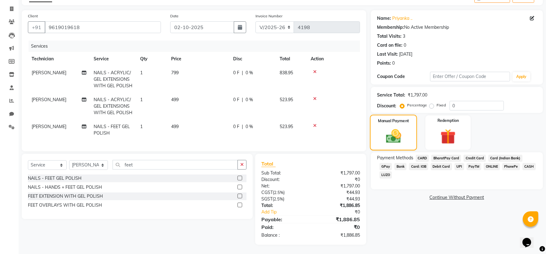
click at [384, 128] on img at bounding box center [393, 137] width 25 height 18
click at [393, 129] on img at bounding box center [393, 137] width 25 height 18
click at [46, 98] on td "[PERSON_NAME]" at bounding box center [59, 106] width 62 height 27
select select "71922"
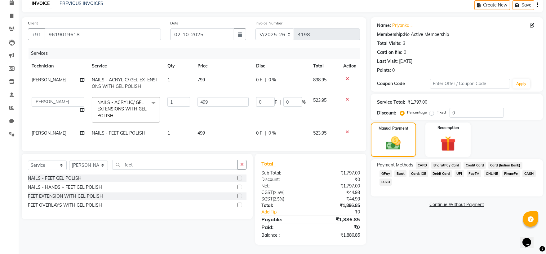
scroll to position [34, 0]
click at [45, 98] on select "[PERSON_NAME] [PERSON_NAME] [PERSON_NAME] [PERSON_NAME] [PERSON_NAME] [PERSON_N…" at bounding box center [58, 102] width 53 height 10
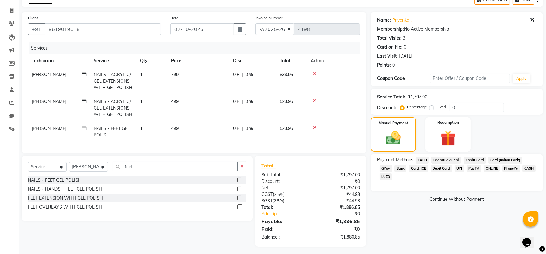
click at [205, 151] on div "Client [PHONE_NUMBER] Date [DATE] Invoice Number V/2025 V/[PHONE_NUMBER] Servic…" at bounding box center [194, 82] width 344 height 141
click at [64, 184] on div "NAILS - FEET GEL POLISH" at bounding box center [55, 180] width 54 height 7
checkbox input "false"
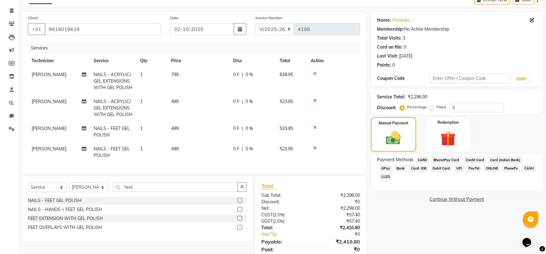
click at [315, 99] on icon at bounding box center [314, 101] width 3 height 4
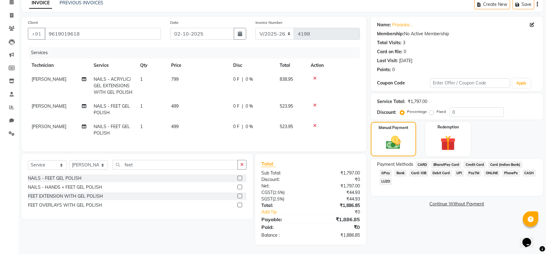
click at [38, 103] on span "[PERSON_NAME]" at bounding box center [49, 106] width 35 height 6
select select "71922"
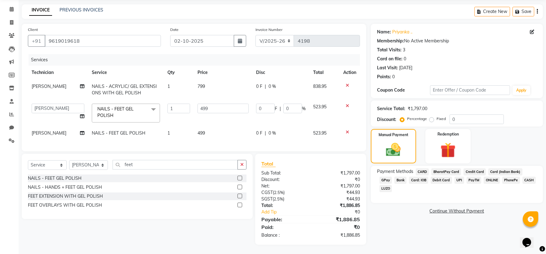
scroll to position [28, 0]
click at [38, 104] on select "[PERSON_NAME] [PERSON_NAME] [PERSON_NAME] [PERSON_NAME] [PERSON_NAME] [PERSON_N…" at bounding box center [58, 109] width 53 height 10
click at [40, 104] on select "[PERSON_NAME] [PERSON_NAME] [PERSON_NAME] [PERSON_NAME] [PERSON_NAME] [PERSON_N…" at bounding box center [58, 109] width 53 height 10
select select "89483"
click at [44, 130] on span "[PERSON_NAME]" at bounding box center [49, 133] width 35 height 6
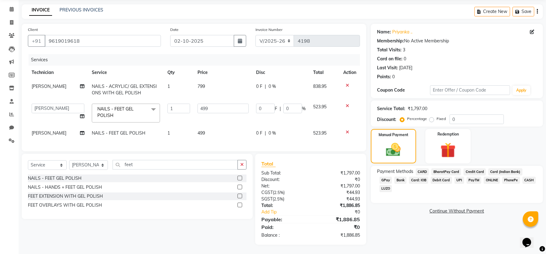
select select "71922"
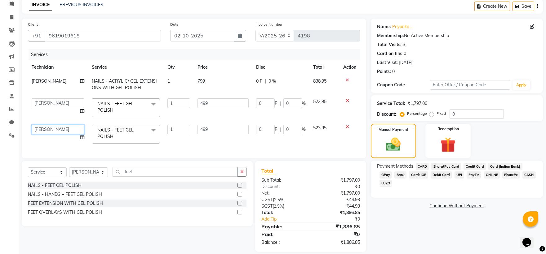
click at [44, 130] on select "[PERSON_NAME] [PERSON_NAME] [PERSON_NAME] [PERSON_NAME] [PERSON_NAME] [PERSON_N…" at bounding box center [58, 130] width 53 height 10
select select "89483"
click at [392, 135] on div "Manual Payment" at bounding box center [393, 141] width 47 height 36
click at [392, 172] on span "GPay" at bounding box center [385, 175] width 13 height 7
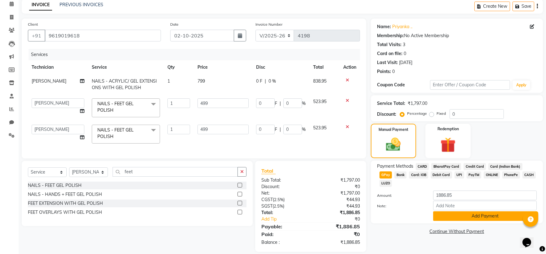
click at [470, 212] on button "Add Payment" at bounding box center [484, 217] width 103 height 10
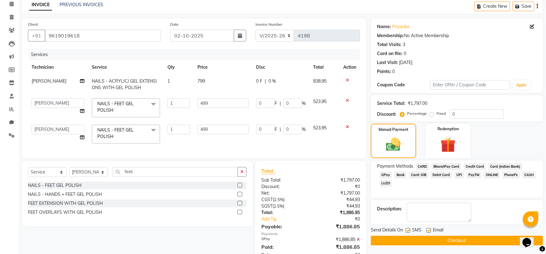
click at [406, 231] on label at bounding box center [407, 230] width 5 height 5
click at [406, 231] on input "checkbox" at bounding box center [407, 231] width 4 height 4
checkbox input "false"
click at [406, 239] on button "Checkout" at bounding box center [457, 241] width 172 height 10
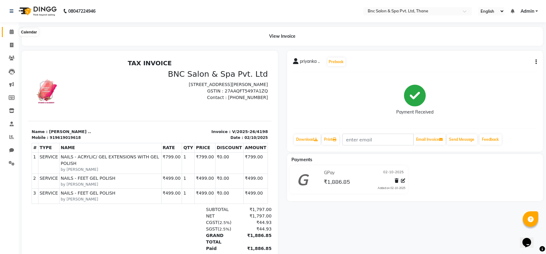
click at [12, 32] on icon at bounding box center [12, 31] width 4 height 5
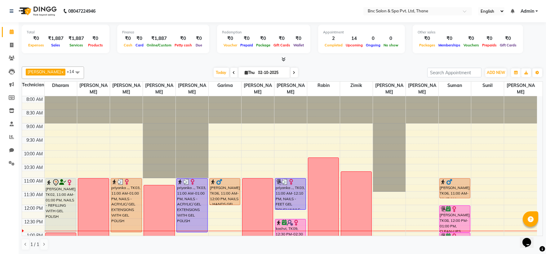
click at [494, 65] on div "[PERSON_NAME] [PERSON_NAME] x [PERSON_NAME] x [PERSON_NAME] x [PERSON_NAME] x […" at bounding box center [282, 158] width 521 height 189
click at [491, 73] on span "ADD NEW" at bounding box center [495, 72] width 18 height 5
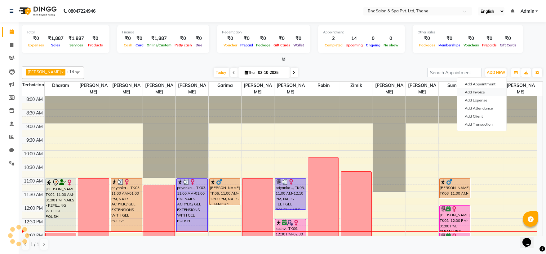
click at [479, 94] on link "Add Invoice" at bounding box center [481, 92] width 49 height 8
select select "7892"
select select "service"
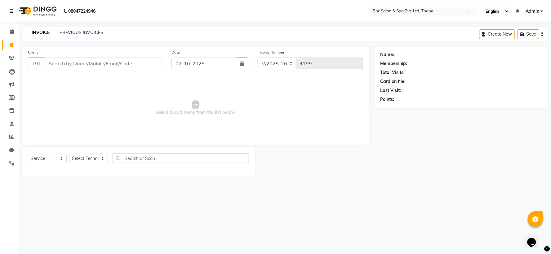
click at [53, 63] on input "Client" at bounding box center [103, 64] width 117 height 12
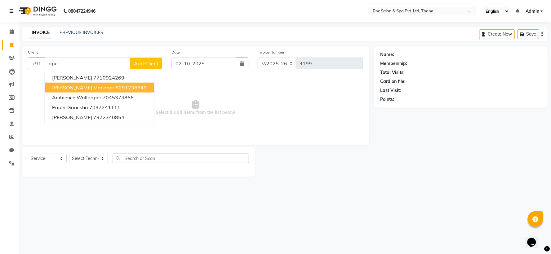
click at [68, 85] on span "[PERSON_NAME] Manager" at bounding box center [83, 88] width 62 height 6
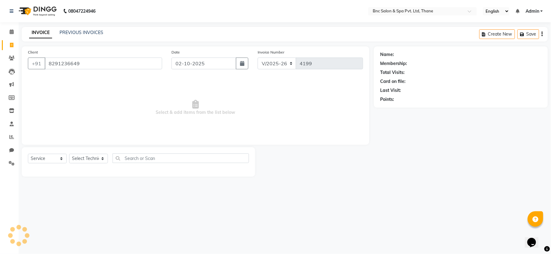
type input "8291236649"
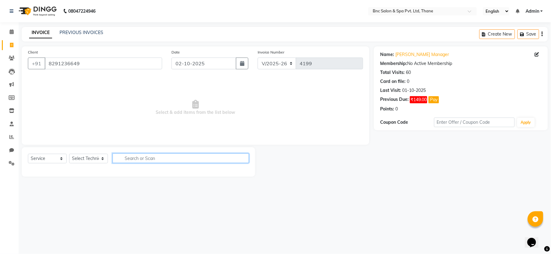
click at [125, 156] on input "text" at bounding box center [180, 159] width 136 height 10
type input "l"
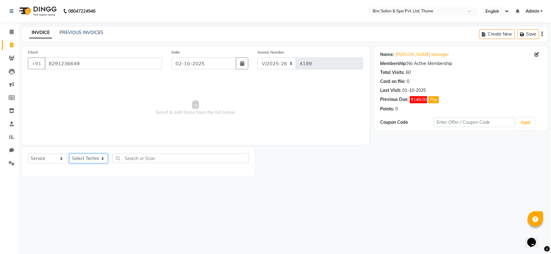
click at [88, 158] on select "Select Technician [PERSON_NAME] [PERSON_NAME] [PERSON_NAME] [PERSON_NAME] [PERS…" at bounding box center [88, 159] width 39 height 10
select select "71921"
click at [69, 154] on select "Select Technician [PERSON_NAME] [PERSON_NAME] [PERSON_NAME] [PERSON_NAME] [PERS…" at bounding box center [88, 159] width 39 height 10
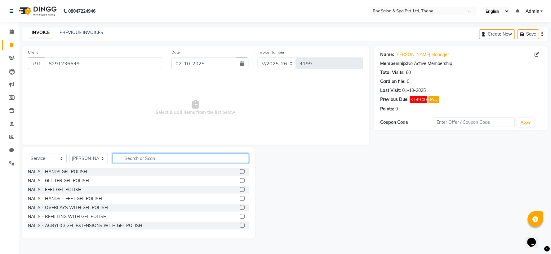
click at [138, 159] on input "text" at bounding box center [180, 159] width 136 height 10
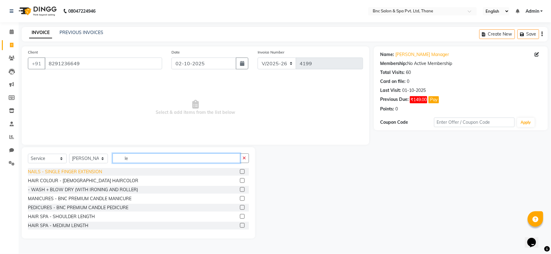
type input "le"
click at [89, 172] on div "NAILS - SINGLE FINGER EXTENSION" at bounding box center [65, 172] width 74 height 7
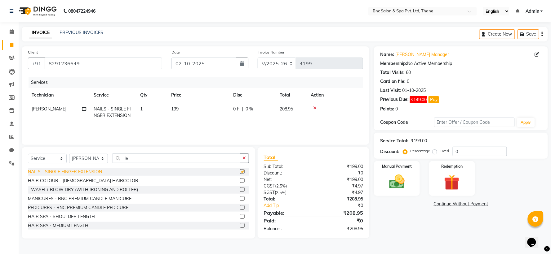
checkbox input "false"
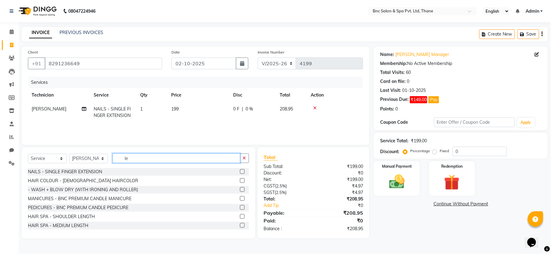
click at [151, 159] on input "le" at bounding box center [176, 159] width 128 height 10
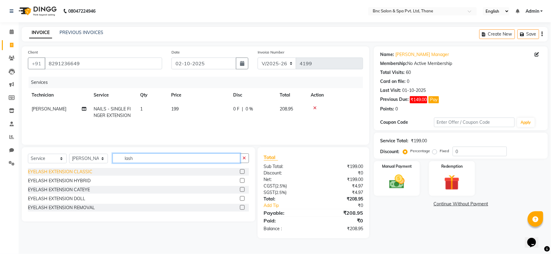
type input "lash"
click at [40, 172] on div "EYELASH EXTENSION CLASSIC" at bounding box center [60, 172] width 64 height 7
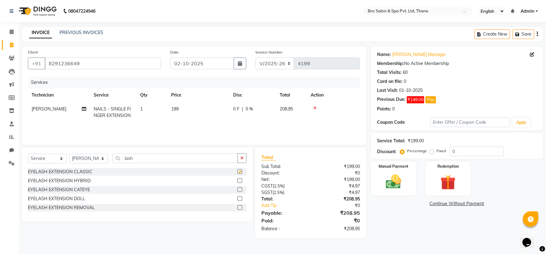
checkbox input "false"
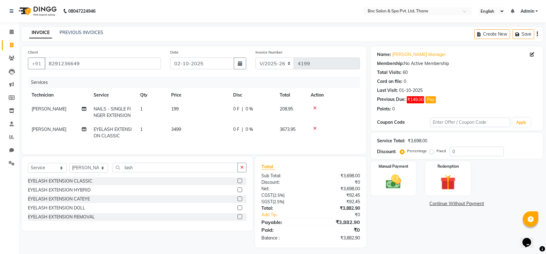
click at [314, 107] on icon at bounding box center [314, 108] width 3 height 4
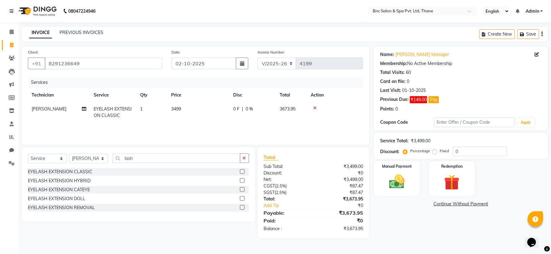
click at [178, 108] on span "3499" at bounding box center [176, 109] width 10 height 6
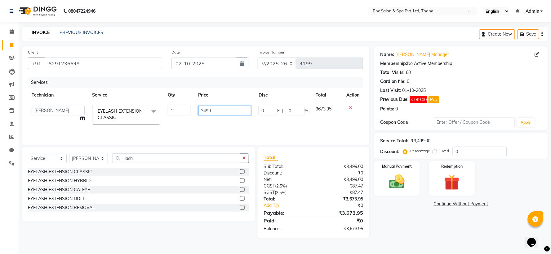
click at [216, 110] on input "3499" at bounding box center [224, 111] width 53 height 10
type input "3"
type input "2499"
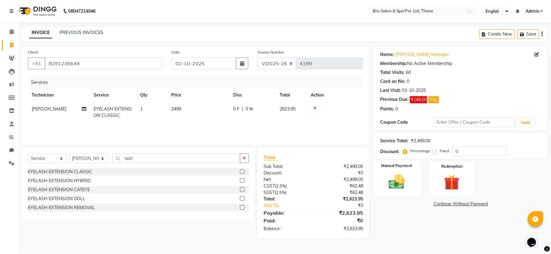
click at [395, 184] on img at bounding box center [397, 182] width 26 height 19
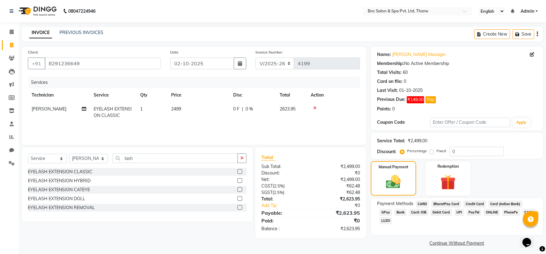
click at [392, 209] on span "GPay" at bounding box center [385, 212] width 13 height 7
click at [475, 249] on button "Add Payment" at bounding box center [484, 254] width 103 height 10
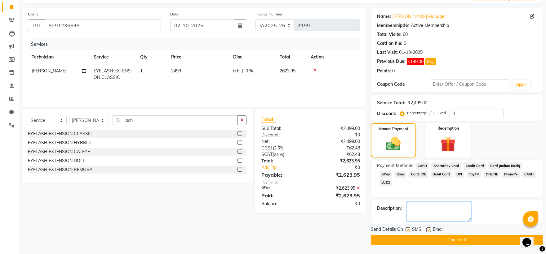
click at [419, 219] on textarea at bounding box center [438, 211] width 64 height 19
type textarea "sayona"
click at [398, 238] on button "Checkout" at bounding box center [457, 240] width 172 height 10
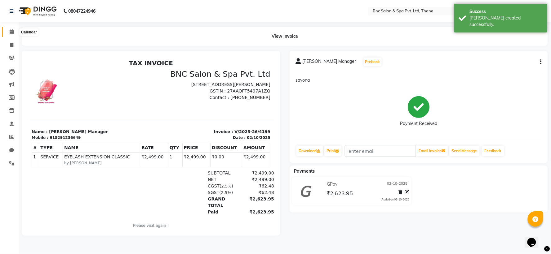
click at [12, 34] on icon at bounding box center [12, 31] width 4 height 5
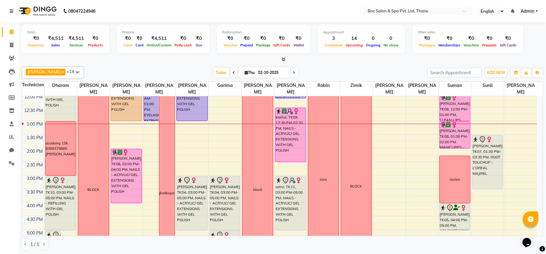
scroll to position [124, 0]
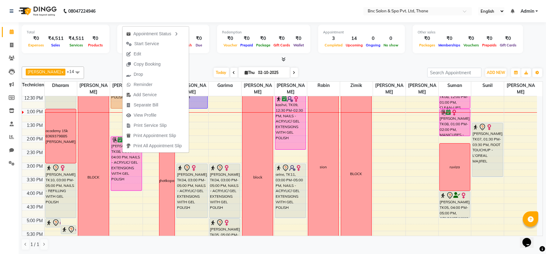
click at [218, 55] on div "Total ₹0 Expenses ₹4,511 Sales ₹4,511 Services ₹0 Products Finance ₹0 Cash ₹0 C…" at bounding box center [282, 40] width 521 height 30
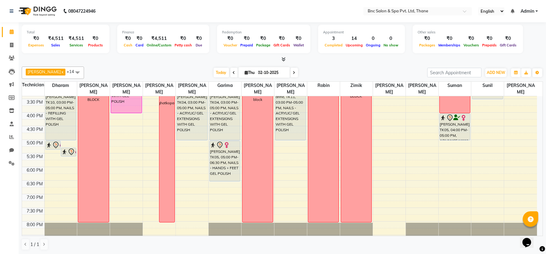
scroll to position [204, 0]
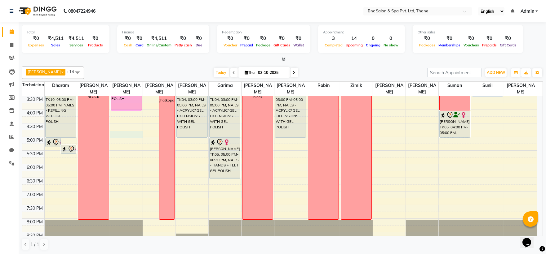
click at [116, 135] on div "8:00 AM 8:30 AM 9:00 AM 9:30 AM 10:00 AM 10:30 AM 11:00 AM 11:30 AM 12:00 PM 12…" at bounding box center [279, 69] width 515 height 354
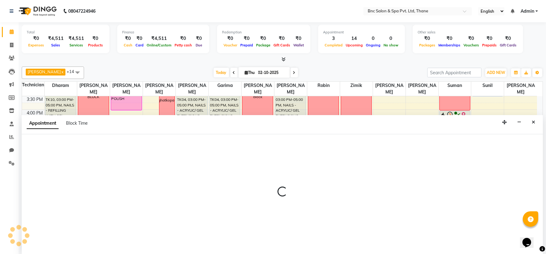
scroll to position [0, 0]
select select "71922"
select select "1005"
select select "tentative"
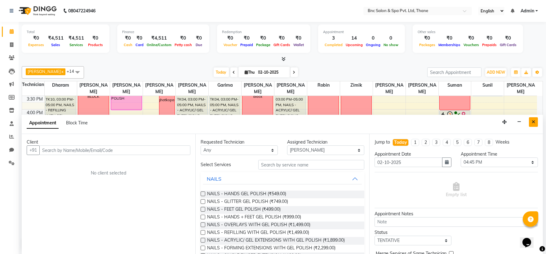
click at [533, 119] on button "Close" at bounding box center [533, 122] width 9 height 10
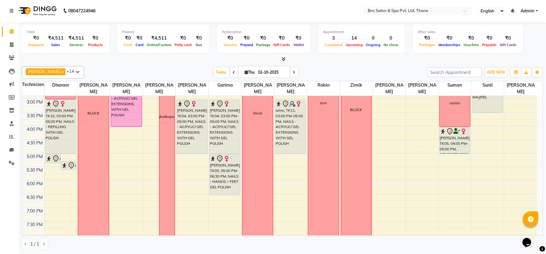
scroll to position [200, 0]
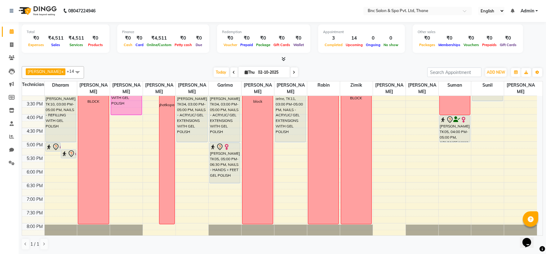
click at [385, 175] on div "8:00 AM 8:30 AM 9:00 AM 9:30 AM 10:00 AM 10:30 AM 11:00 AM 11:30 AM 12:00 PM 12…" at bounding box center [279, 74] width 515 height 354
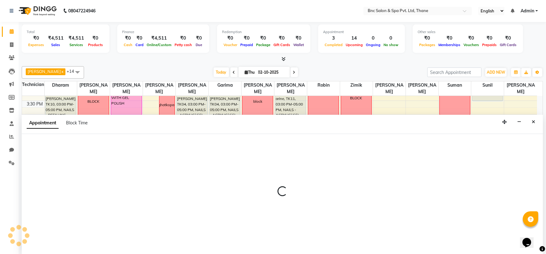
select select "71932"
select select "tentative"
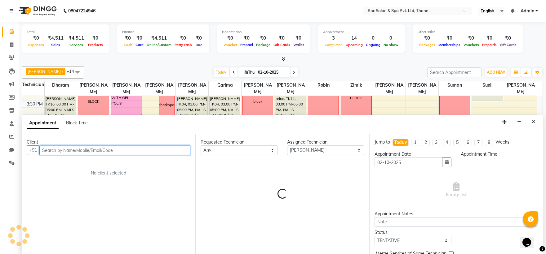
select select "1080"
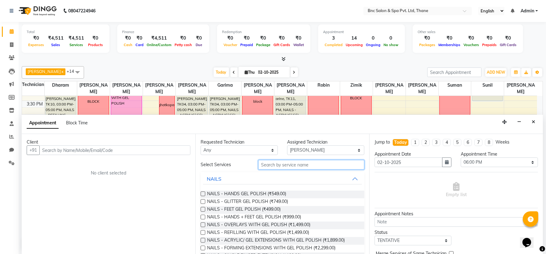
click at [314, 164] on input "text" at bounding box center [311, 165] width 106 height 10
click at [320, 168] on input "text" at bounding box center [311, 165] width 106 height 10
click at [318, 167] on input "text" at bounding box center [311, 165] width 106 height 10
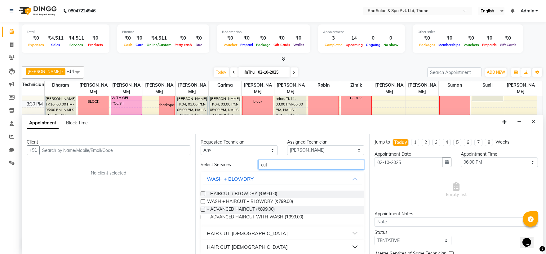
type input "cut"
click at [224, 234] on div "HAIR CUT [DEMOGRAPHIC_DATA]" at bounding box center [247, 233] width 81 height 7
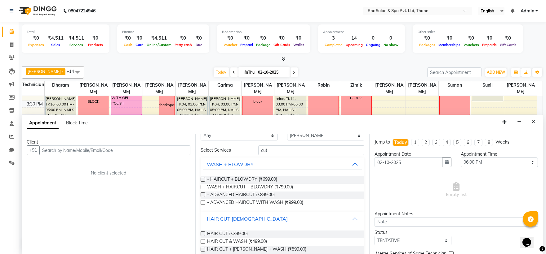
scroll to position [23, 0]
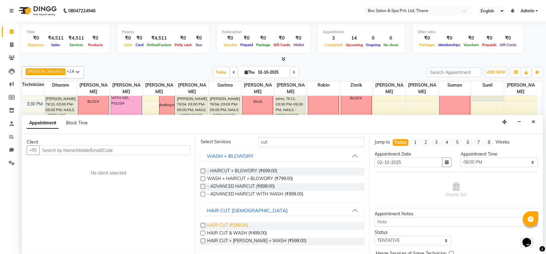
click at [222, 226] on span "HAIR CUT (₹399.00)" at bounding box center [227, 226] width 41 height 8
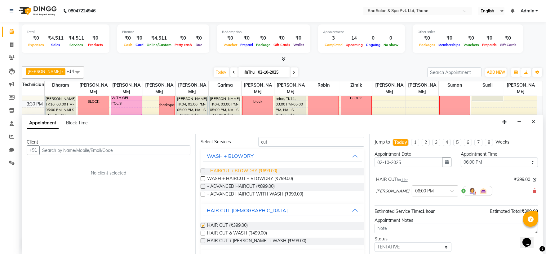
checkbox input "false"
click at [270, 143] on input "cut" at bounding box center [311, 142] width 106 height 10
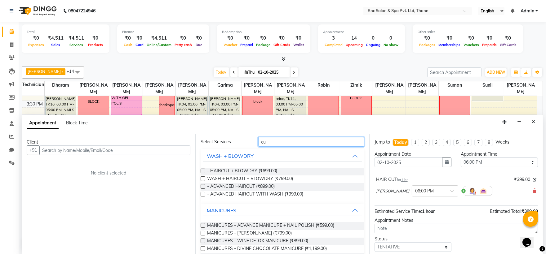
type input "c"
type input "cut"
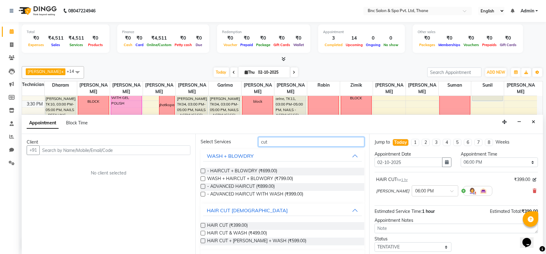
scroll to position [0, 0]
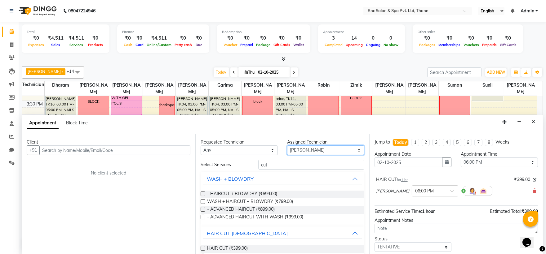
click at [316, 149] on select "Select [PERSON_NAME] [PERSON_NAME] [PERSON_NAME] [PERSON_NAME] [PERSON_NAME] [P…" at bounding box center [325, 151] width 77 height 10
select select "78020"
click at [287, 146] on select "Select [PERSON_NAME] [PERSON_NAME] [PERSON_NAME] [PERSON_NAME] [PERSON_NAME] [P…" at bounding box center [325, 151] width 77 height 10
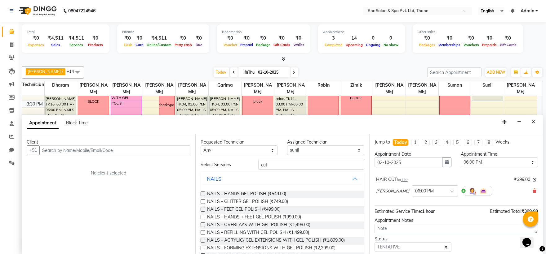
click at [295, 160] on div "Requested Technician Any [PERSON_NAME] [PERSON_NAME] [PERSON_NAME] [PERSON_NAME…" at bounding box center [281, 194] width 173 height 120
click at [287, 168] on input "cut" at bounding box center [311, 165] width 106 height 10
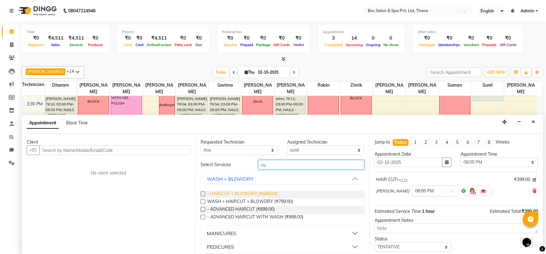
type input "cu"
click at [253, 195] on span "- HAIRCUT + BLOWDRY (₹699.00)" at bounding box center [242, 195] width 70 height 8
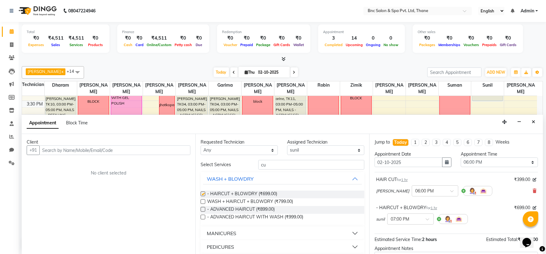
checkbox input "false"
click at [414, 218] on input "text" at bounding box center [403, 219] width 27 height 7
click at [401, 237] on div "06:00 PM" at bounding box center [410, 235] width 46 height 11
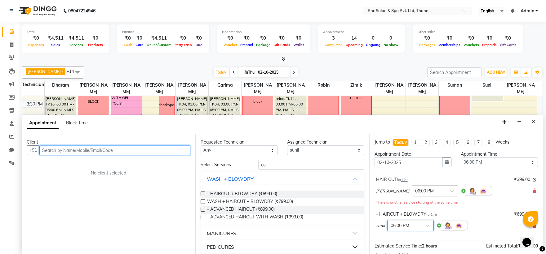
click at [100, 152] on input "text" at bounding box center [114, 151] width 151 height 10
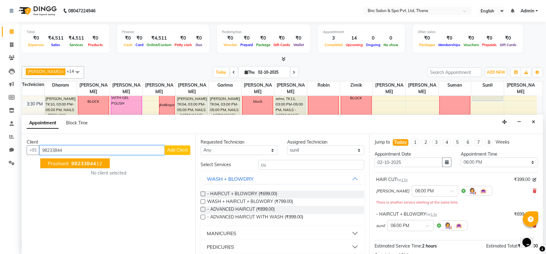
click at [87, 167] on button "prashant 98233844 12" at bounding box center [74, 164] width 69 height 10
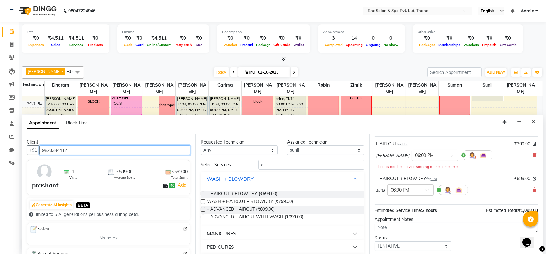
scroll to position [72, 0]
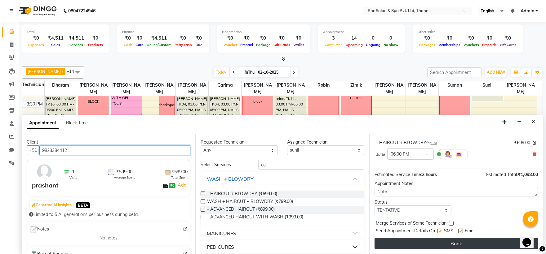
type input "9823384412"
click at [401, 239] on button "Book" at bounding box center [455, 243] width 163 height 11
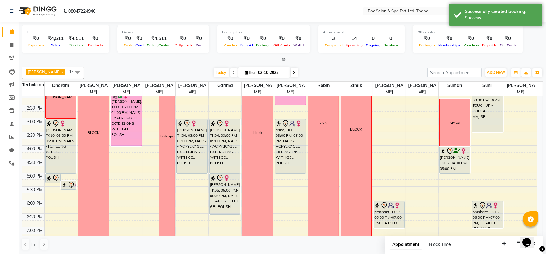
scroll to position [144, 0]
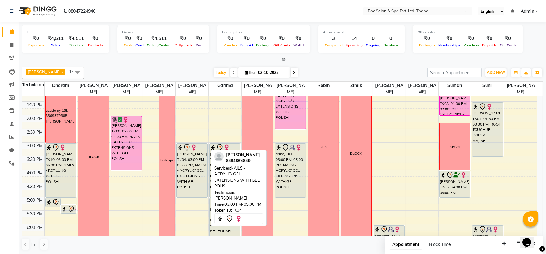
click at [192, 178] on div "[PERSON_NAME], TK04, 03:00 PM-05:00 PM, NAILS - ACRYLIC/ GEL EXTENSIONS WITH GE…" at bounding box center [192, 171] width 30 height 54
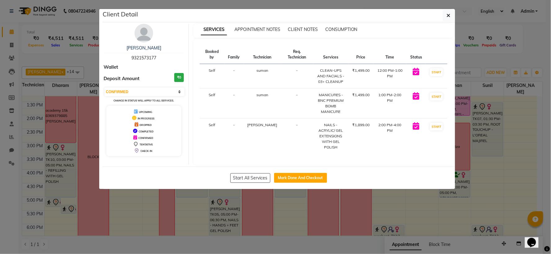
select select "7"
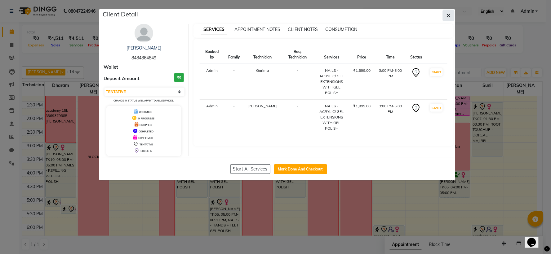
click at [447, 19] on button "button" at bounding box center [448, 16] width 12 height 12
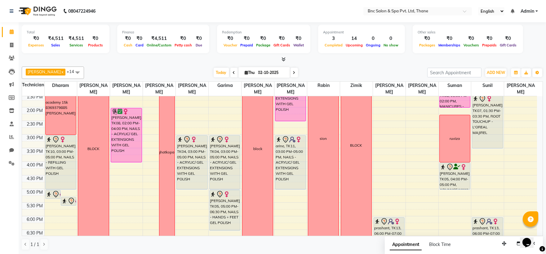
scroll to position [160, 0]
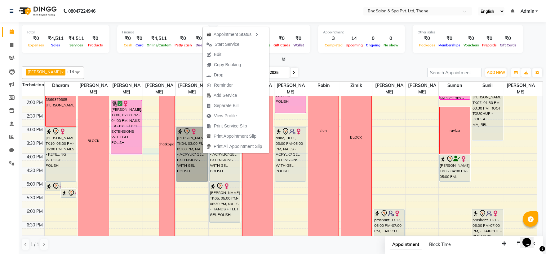
click at [150, 154] on div "8:00 AM 8:30 AM 9:00 AM 9:30 AM 10:00 AM 10:30 AM 11:00 AM 11:30 AM 12:00 PM 12…" at bounding box center [279, 113] width 515 height 354
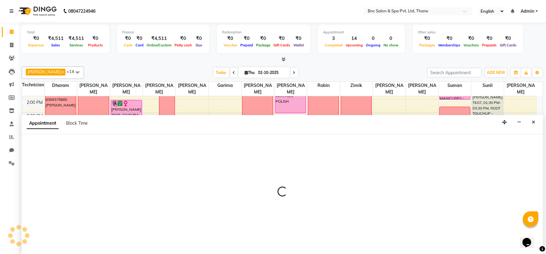
select select "71921"
select select "tentative"
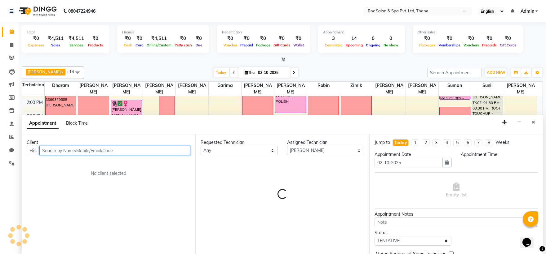
scroll to position [0, 0]
select select "945"
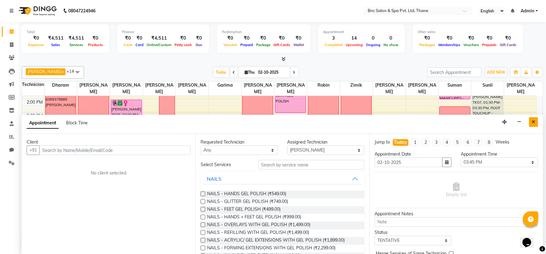
click at [530, 122] on button "Close" at bounding box center [533, 122] width 9 height 10
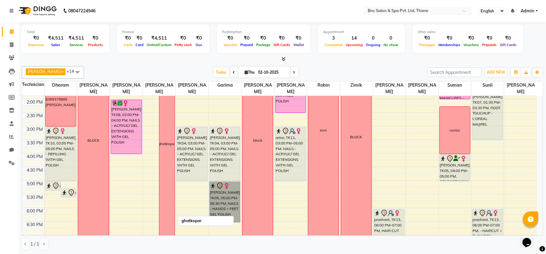
drag, startPoint x: 233, startPoint y: 208, endPoint x: 160, endPoint y: 204, distance: 73.2
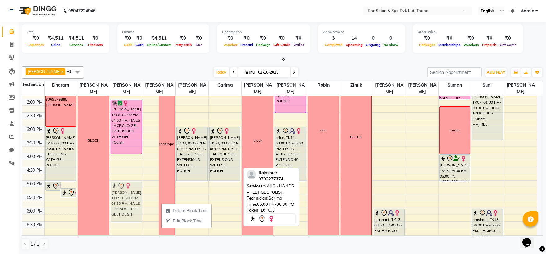
drag, startPoint x: 221, startPoint y: 205, endPoint x: 120, endPoint y: 207, distance: 101.0
click at [120, 207] on tr "DEEP, TK01, 05:00 PM-05:20 PM, NAILS - SINGLE FINGER EXTENSION DEEP, TK01, 05:1…" at bounding box center [279, 113] width 515 height 354
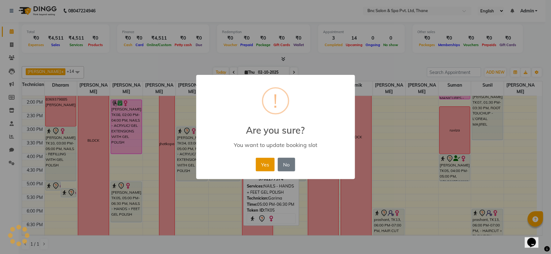
click at [262, 168] on button "Yes" at bounding box center [265, 165] width 19 height 14
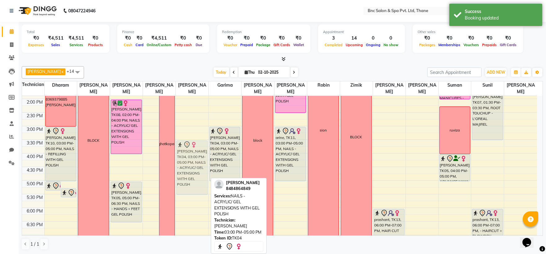
drag, startPoint x: 194, startPoint y: 160, endPoint x: 194, endPoint y: 176, distance: 15.5
click at [194, 176] on div "priyanka .., TK03, 11:00 AM-01:00 PM, NAILS - ACRYLIC/ GEL EXTENSIONS WITH GEL …" at bounding box center [192, 113] width 33 height 354
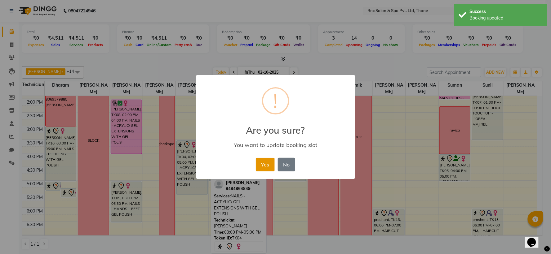
click at [259, 162] on button "Yes" at bounding box center [265, 165] width 19 height 14
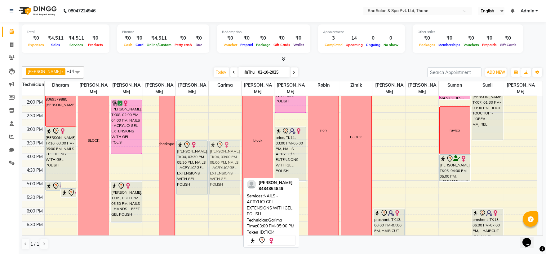
drag, startPoint x: 221, startPoint y: 154, endPoint x: 221, endPoint y: 166, distance: 12.1
click at [221, 166] on div "[PERSON_NAME], TK06, 11:00 AM-12:00 PM, NAILS - HANDS GEL POLISH [PERSON_NAME],…" at bounding box center [224, 113] width 33 height 354
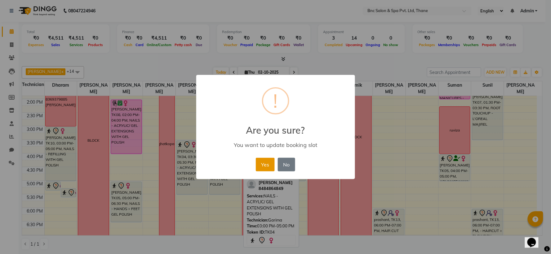
click at [264, 162] on button "Yes" at bounding box center [265, 165] width 19 height 14
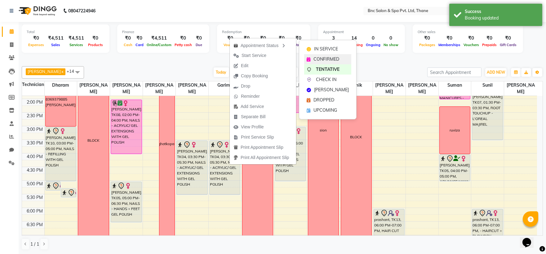
click at [329, 61] on span "CONFIRMED" at bounding box center [326, 59] width 26 height 7
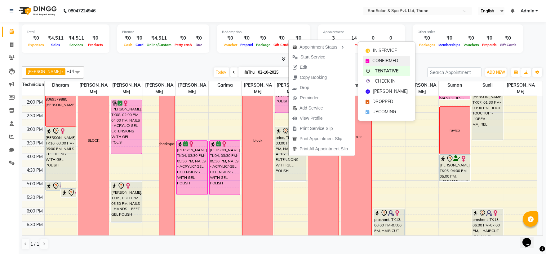
click at [370, 59] on div "CONFIRMED" at bounding box center [386, 61] width 47 height 10
